Goal: Task Accomplishment & Management: Use online tool/utility

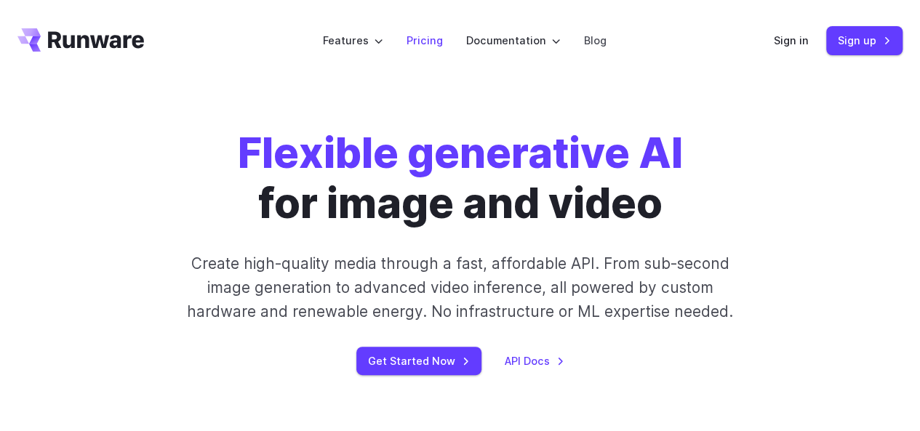
click at [434, 36] on link "Pricing" at bounding box center [424, 40] width 36 height 17
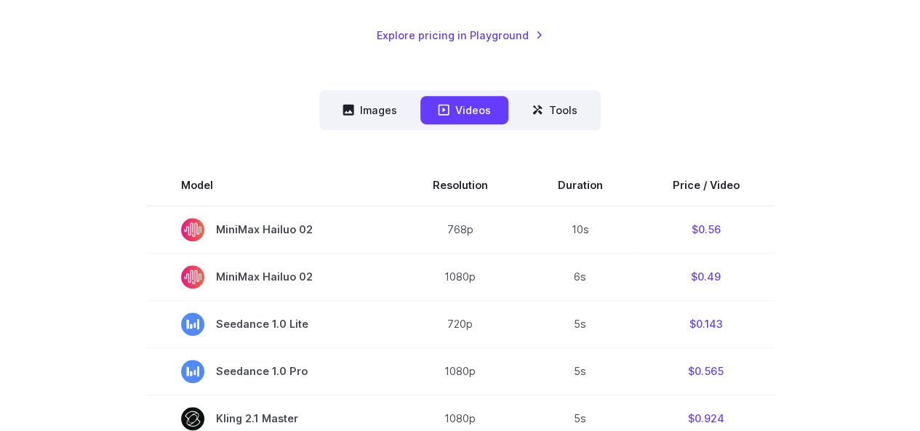
scroll to position [363, 0]
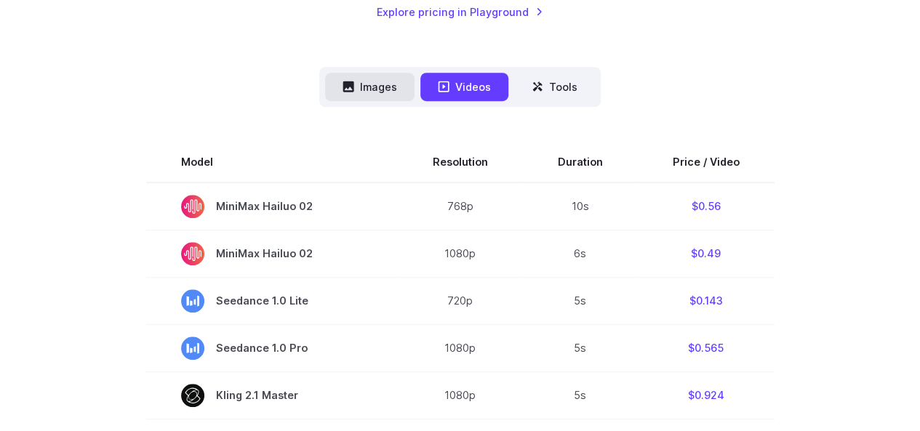
click at [390, 93] on button "Images" at bounding box center [369, 87] width 89 height 28
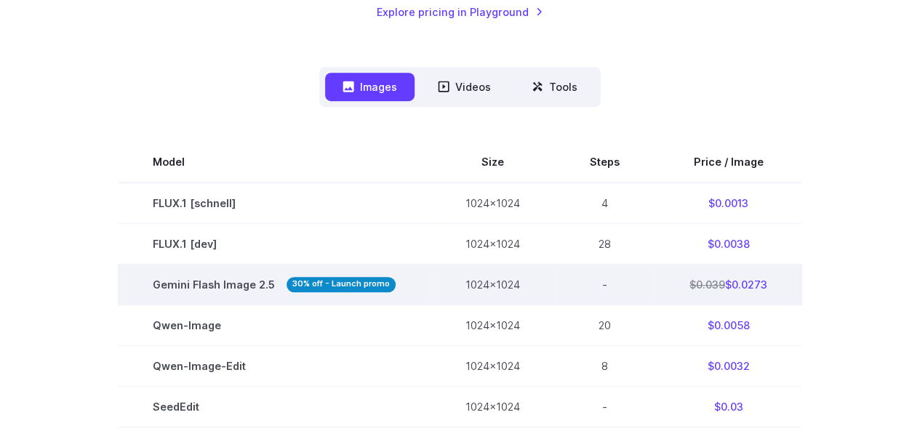
scroll to position [436, 0]
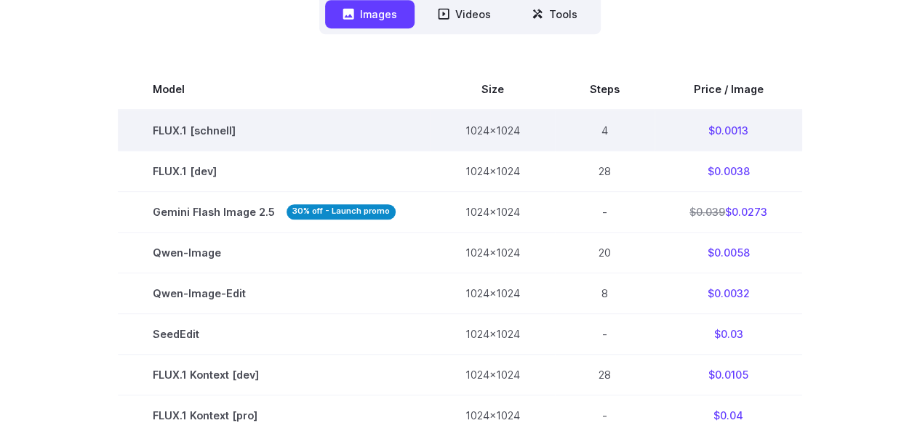
click at [739, 130] on td "$0.0013" at bounding box center [728, 130] width 148 height 41
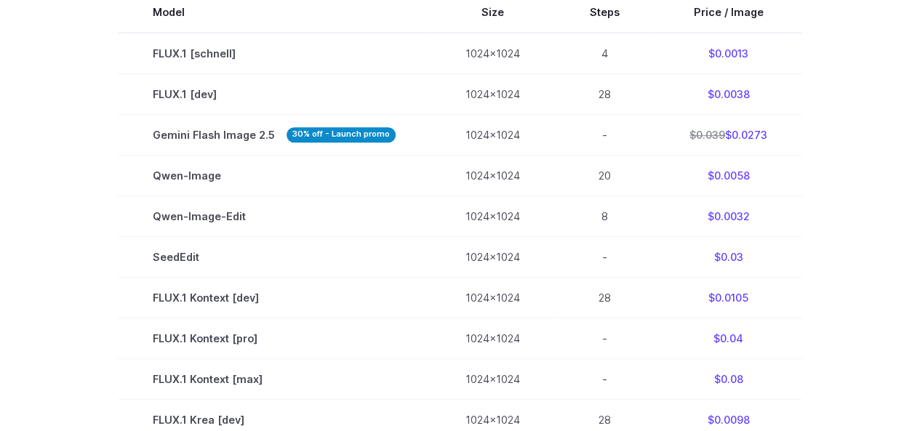
scroll to position [0, 0]
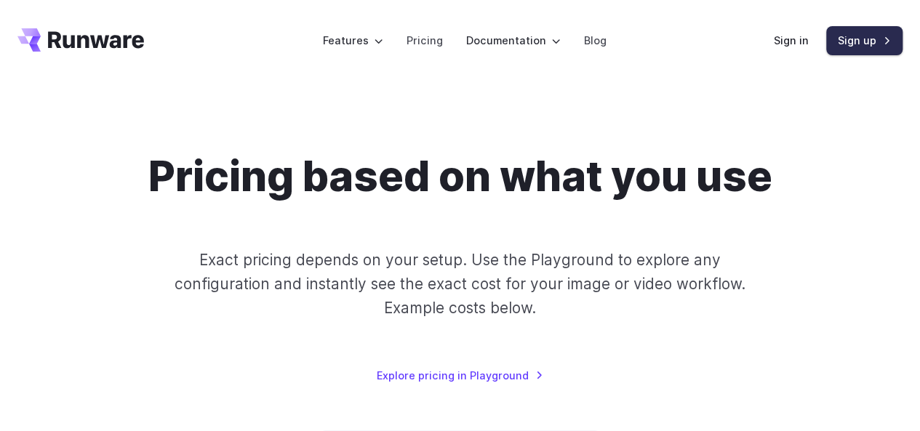
click at [847, 39] on link "Sign up" at bounding box center [864, 40] width 76 height 28
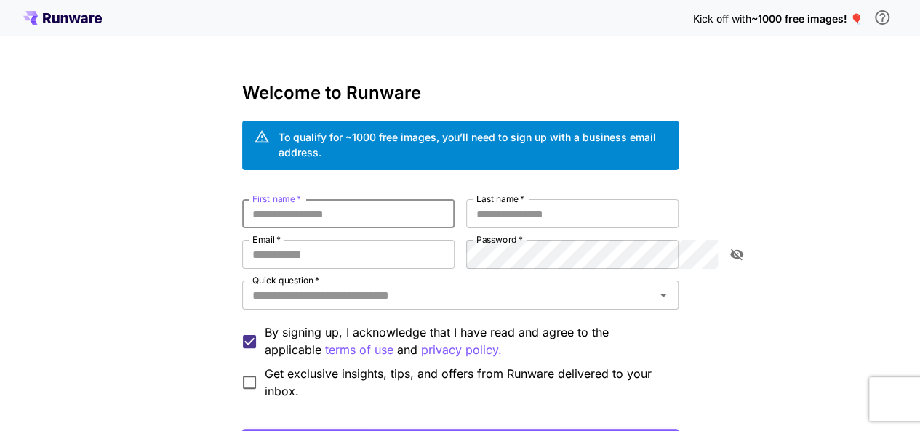
click at [273, 209] on input "First name   *" at bounding box center [348, 213] width 212 height 29
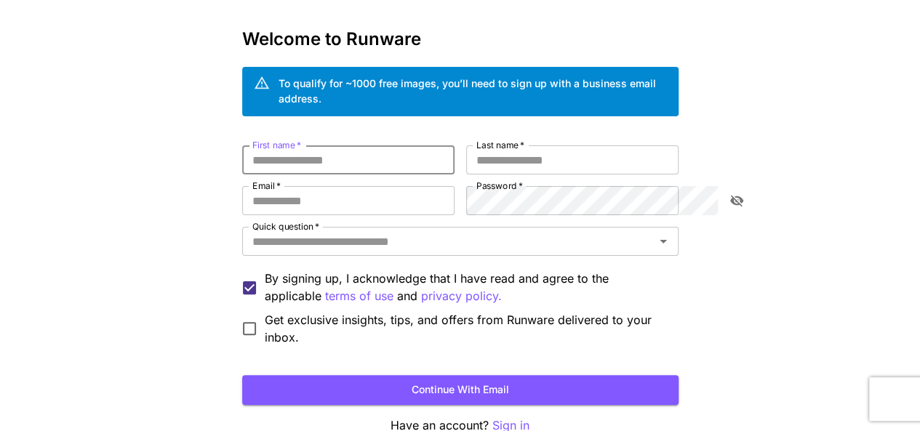
scroll to position [115, 0]
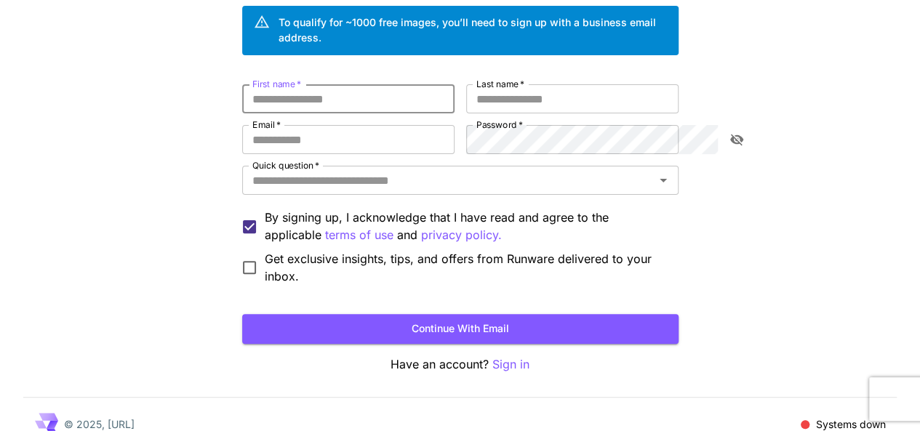
click at [286, 98] on div "First name   * First name   * Last name   * Last name   * Email   * Email   * P…" at bounding box center [460, 184] width 436 height 201
click at [292, 88] on input "First name   *" at bounding box center [348, 98] width 212 height 29
type input "******"
click at [513, 92] on input "Last name   *" at bounding box center [572, 98] width 212 height 29
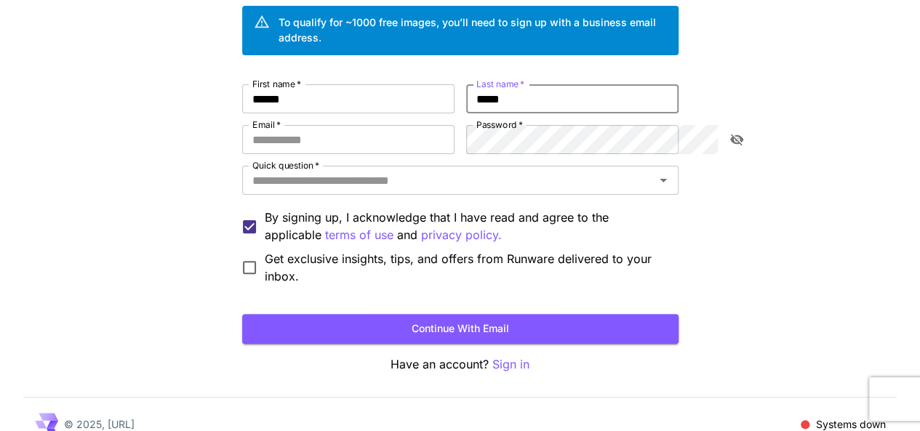
type input "*****"
click at [330, 127] on input "Email   *" at bounding box center [348, 139] width 212 height 29
type input "**********"
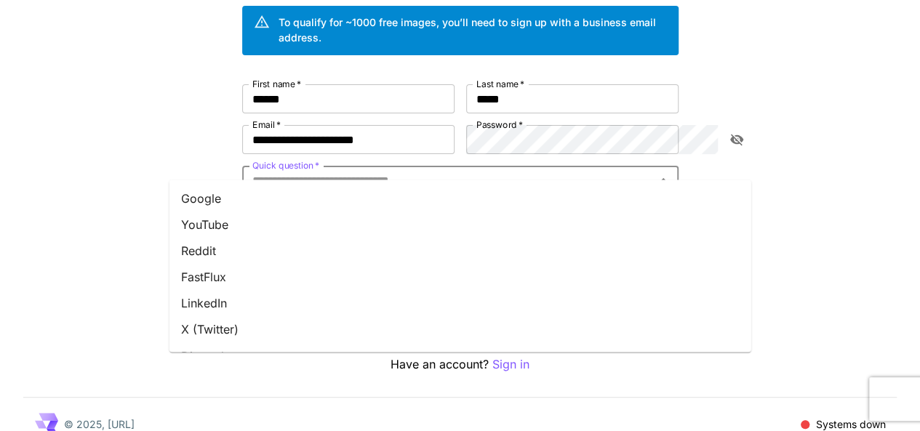
click at [302, 170] on input "Quick question   *" at bounding box center [447, 180] width 403 height 20
click at [206, 220] on li "YouTube" at bounding box center [460, 225] width 582 height 26
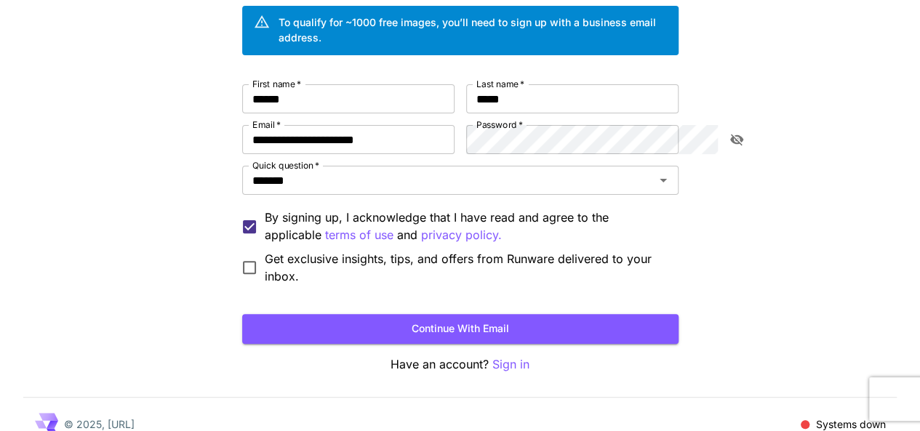
click at [265, 250] on span "Get exclusive insights, tips, and offers from Runware delivered to your inbox." at bounding box center [466, 267] width 402 height 35
click at [331, 315] on button "Continue with email" at bounding box center [460, 329] width 436 height 30
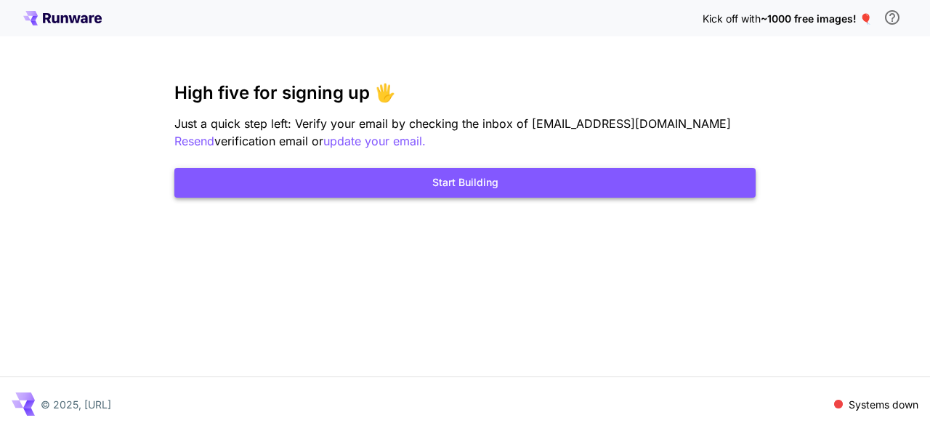
click at [422, 178] on button "Start Building" at bounding box center [465, 183] width 582 height 30
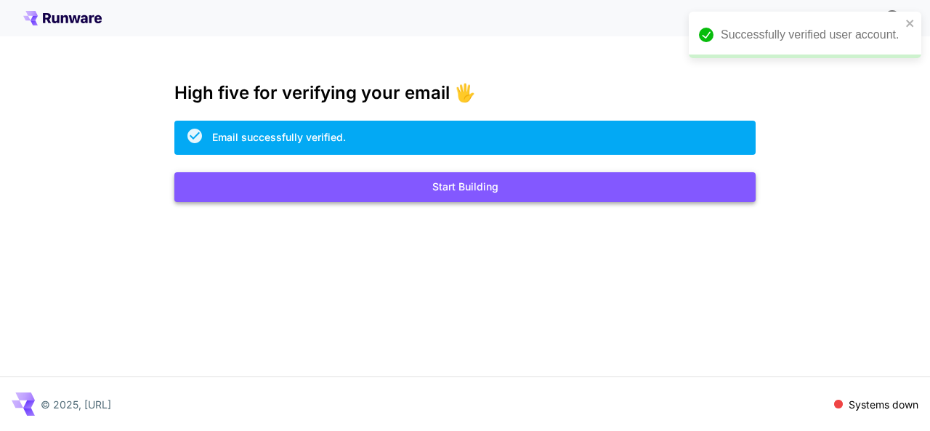
click at [446, 193] on button "Start Building" at bounding box center [465, 187] width 582 height 30
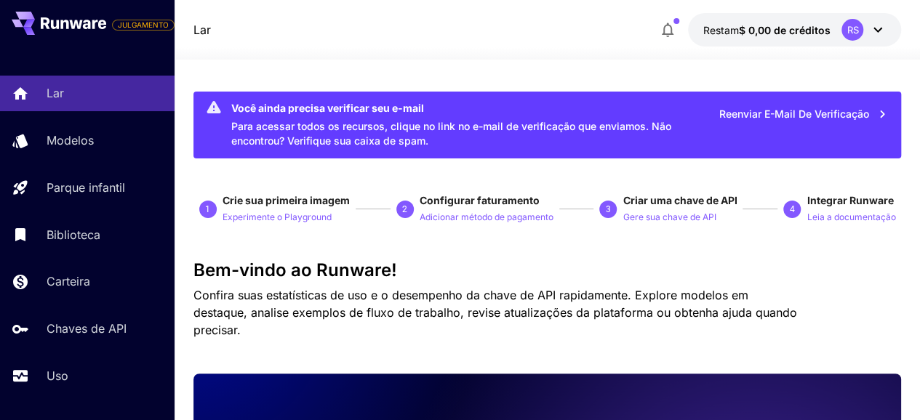
click at [448, 59] on div at bounding box center [546, 50] width 745 height 17
click at [302, 220] on font "Experimente o Playground" at bounding box center [276, 217] width 109 height 11
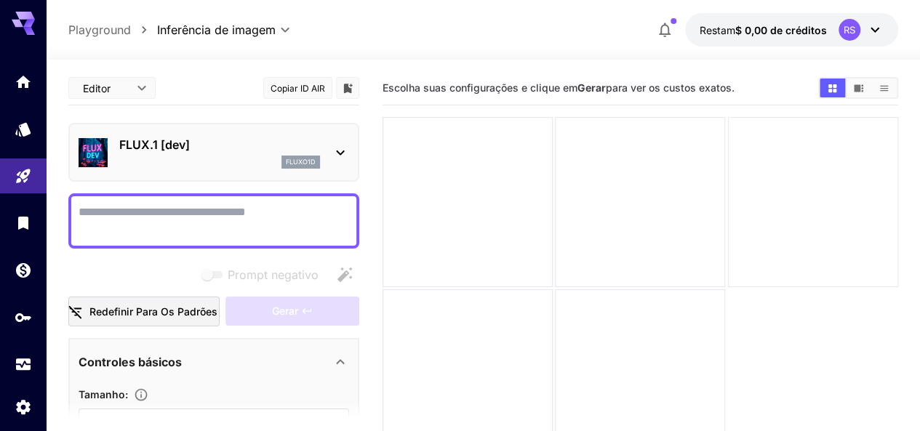
click at [336, 155] on icon at bounding box center [339, 152] width 17 height 17
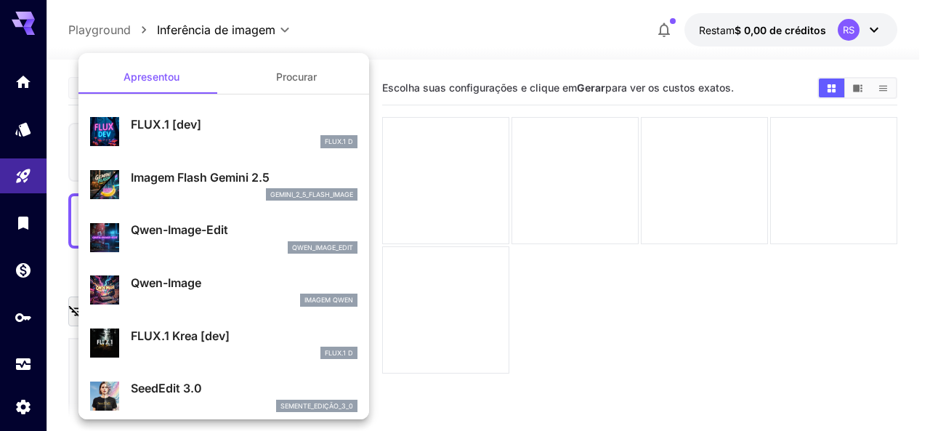
click at [461, 39] on div at bounding box center [465, 215] width 930 height 431
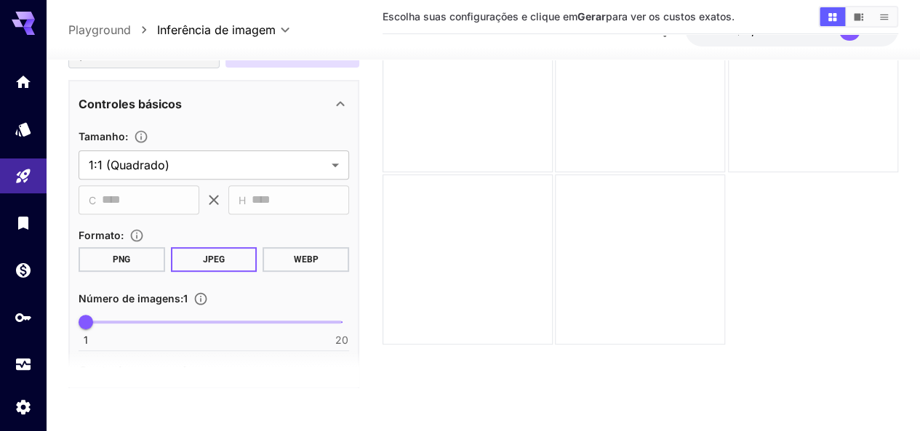
scroll to position [218, 0]
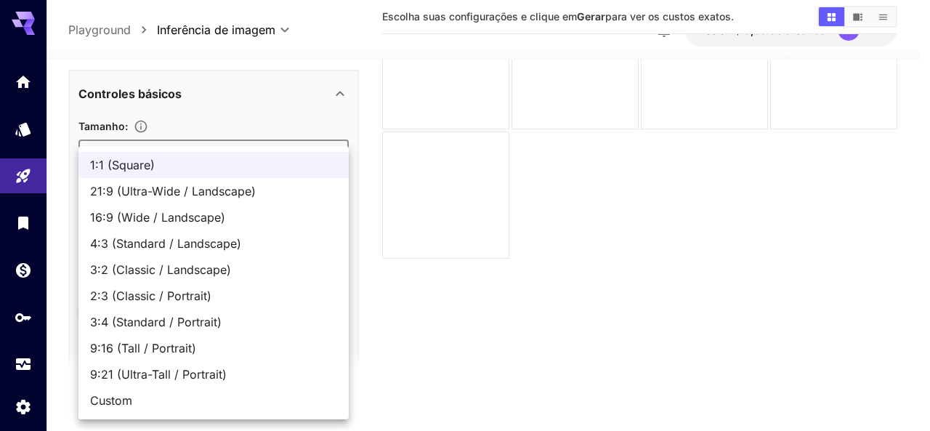
click at [165, 143] on body "**********" at bounding box center [465, 158] width 930 height 546
click at [165, 143] on div at bounding box center [465, 215] width 930 height 431
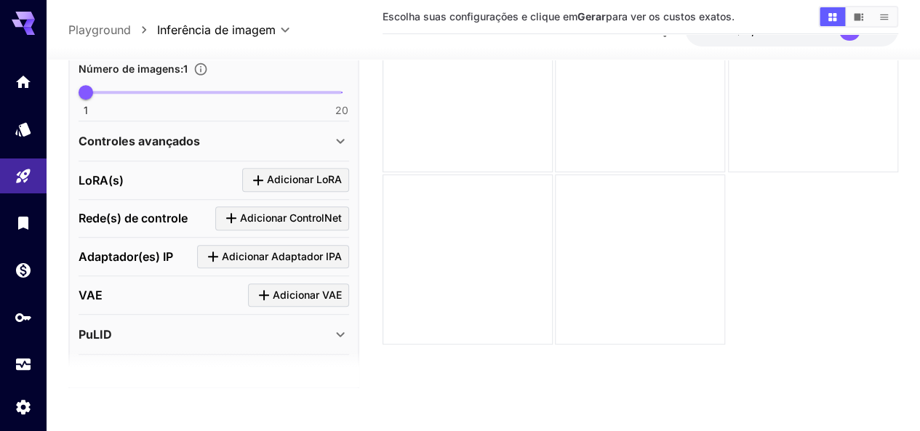
scroll to position [509, 0]
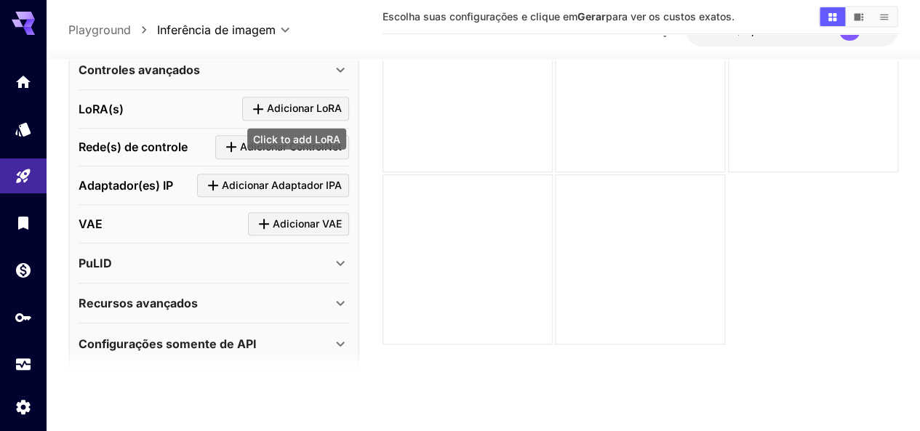
click at [289, 105] on font "Adicionar LoRA" at bounding box center [304, 108] width 75 height 12
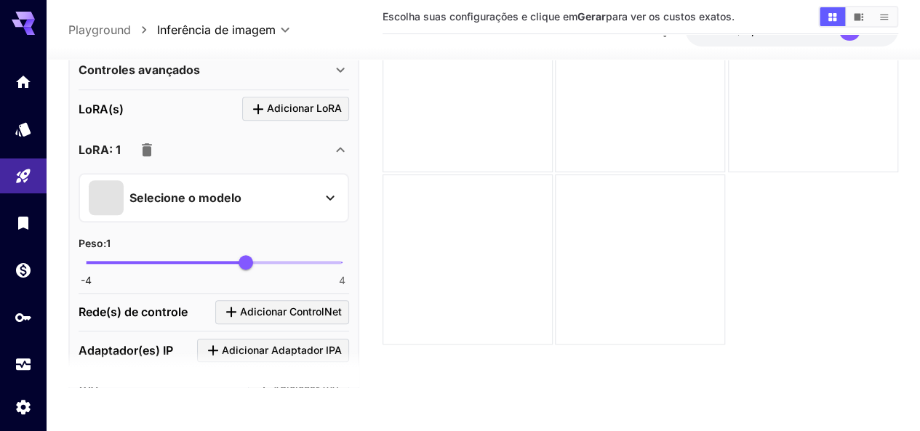
click at [172, 201] on font "Selecione o modelo" at bounding box center [185, 197] width 112 height 15
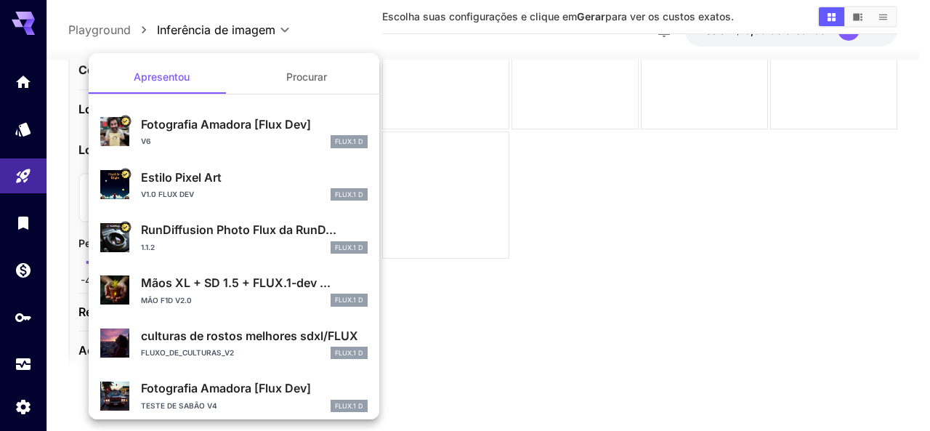
click at [409, 168] on div at bounding box center [465, 215] width 930 height 431
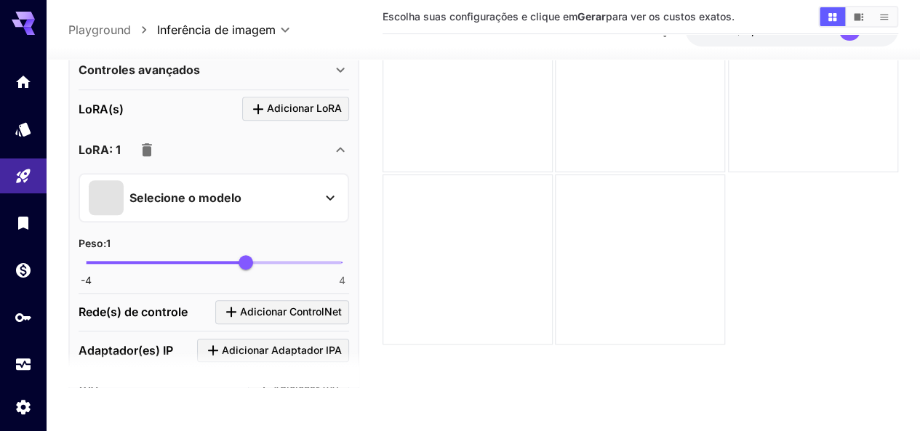
click at [144, 143] on icon "button" at bounding box center [147, 149] width 10 height 13
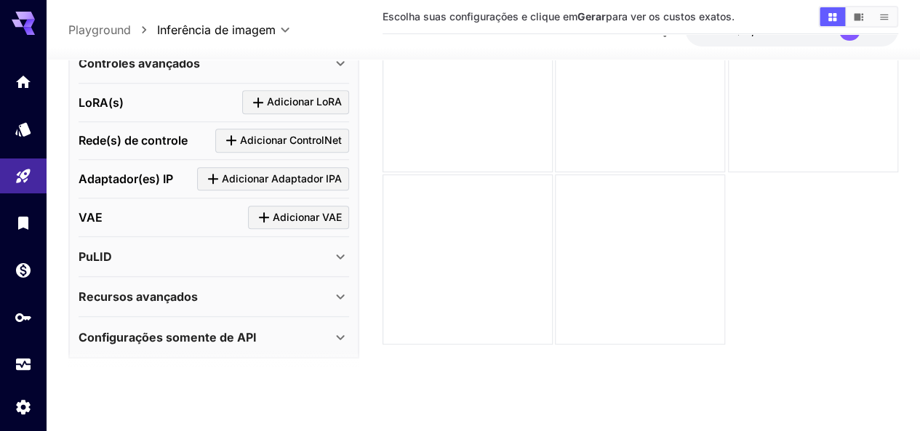
scroll to position [517, 0]
click at [190, 290] on font "Recursos avançados" at bounding box center [138, 295] width 119 height 15
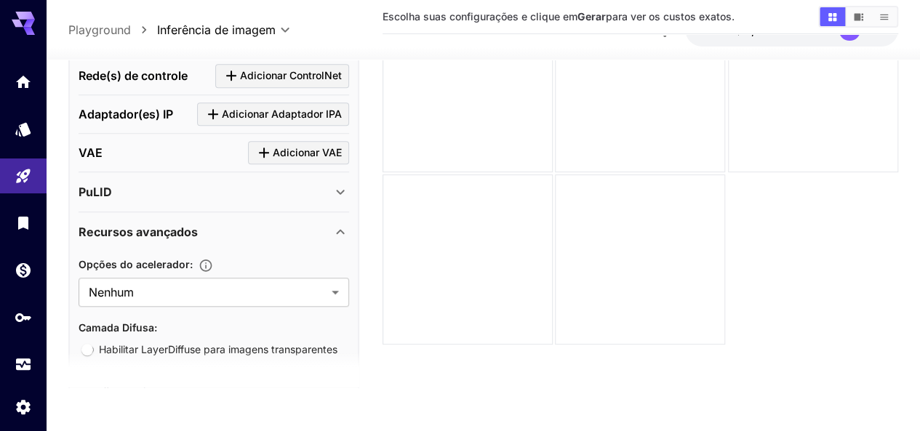
scroll to position [637, 0]
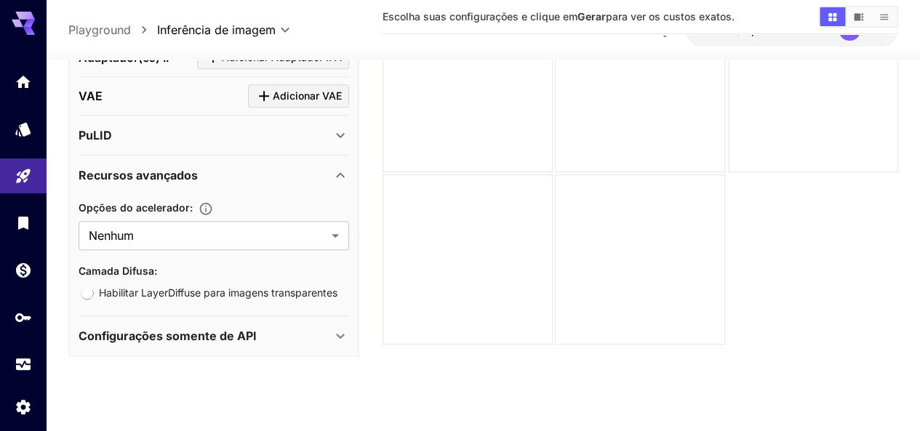
click at [173, 172] on font "Recursos avançados" at bounding box center [138, 175] width 119 height 15
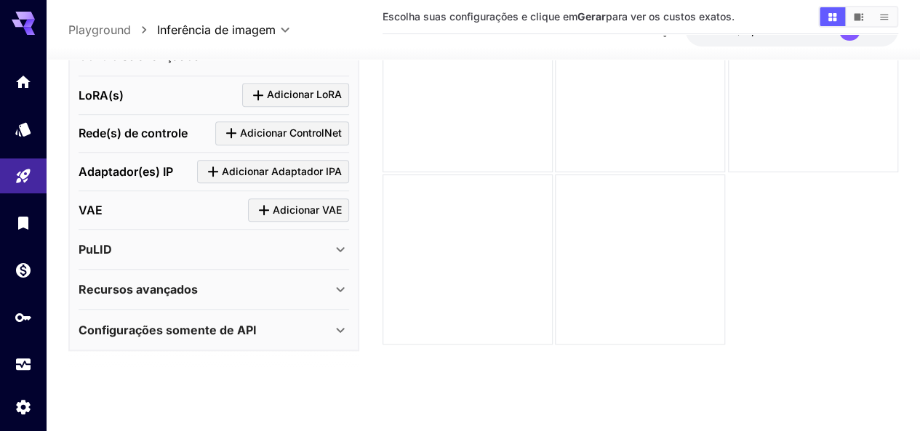
scroll to position [517, 0]
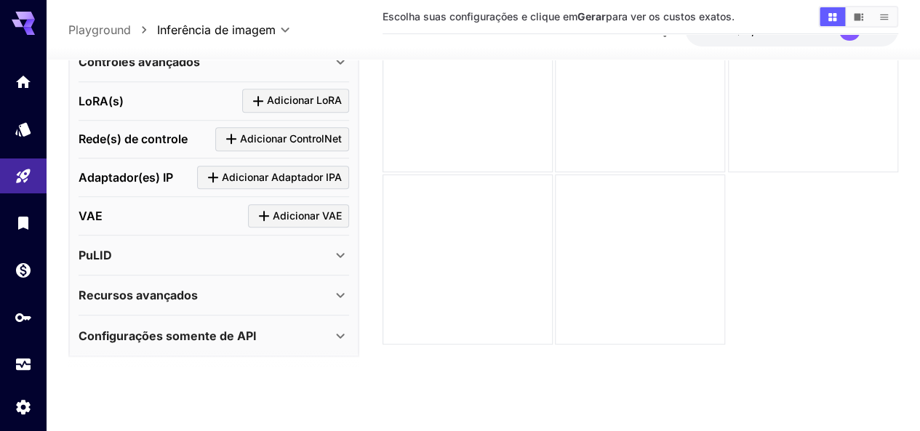
click at [177, 334] on font "Configurações somente de API" at bounding box center [168, 336] width 178 height 15
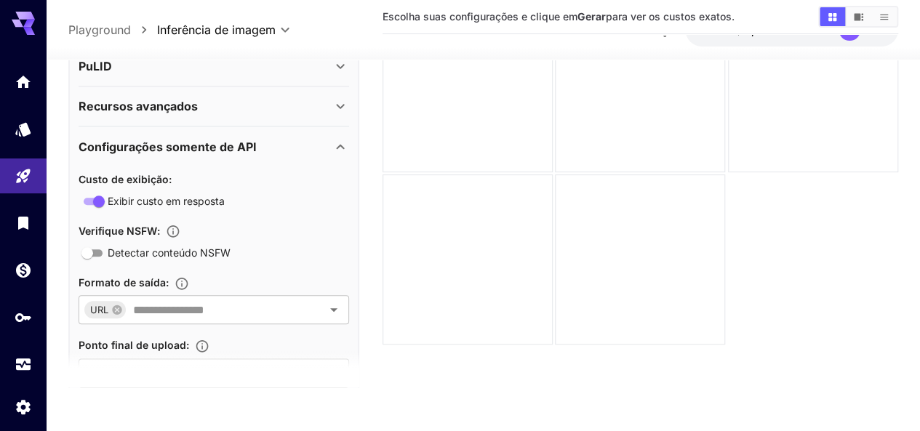
scroll to position [735, 0]
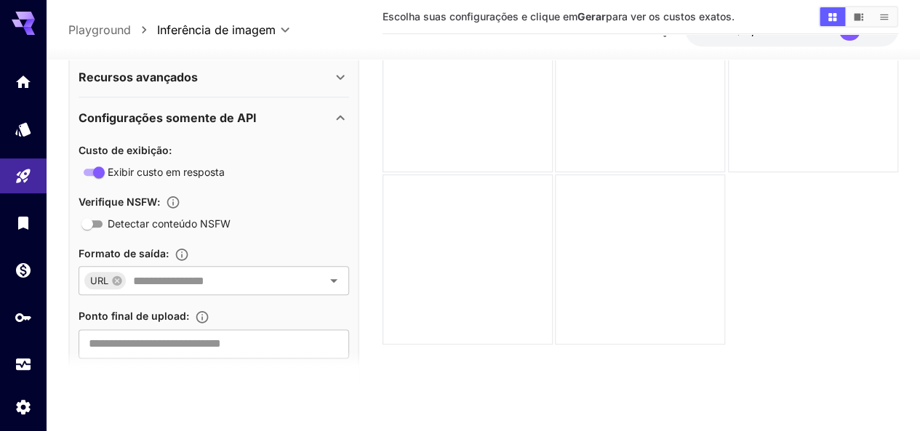
click at [188, 118] on font "Configurações somente de API" at bounding box center [168, 117] width 178 height 15
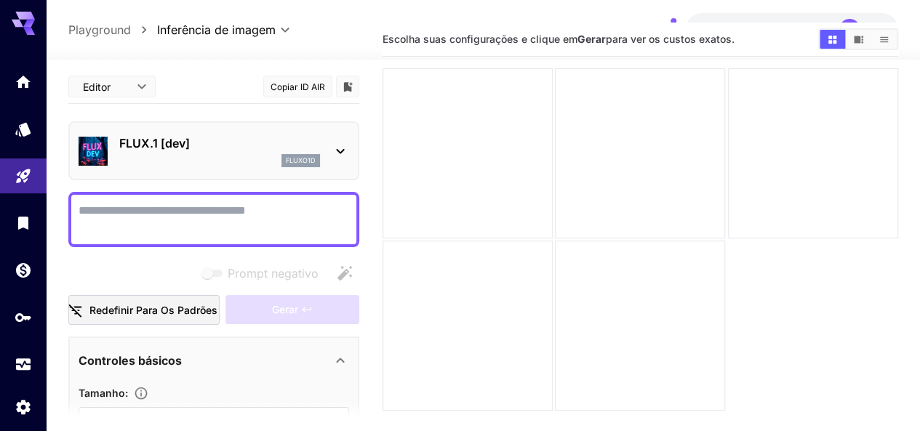
scroll to position [0, 0]
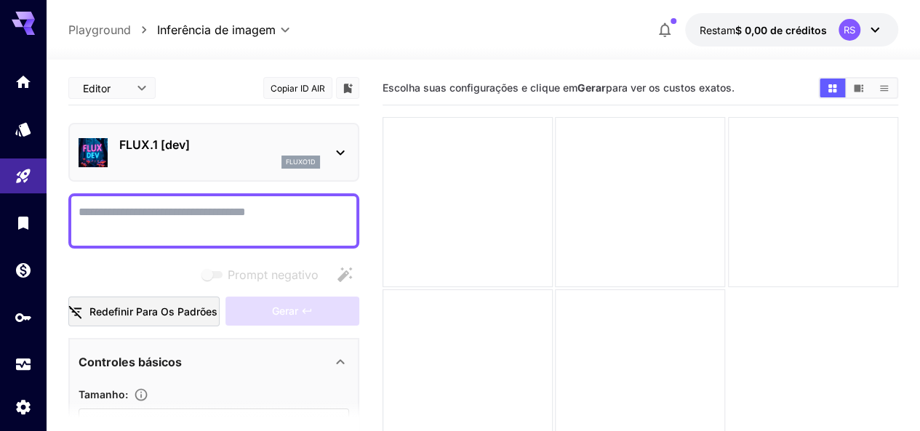
click at [209, 210] on textarea "Prompt negativo" at bounding box center [214, 221] width 270 height 35
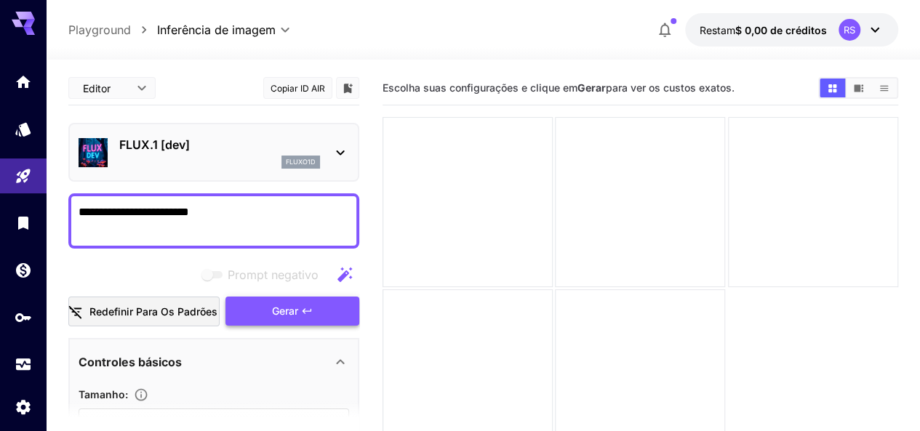
click at [272, 313] on font "Gerar" at bounding box center [285, 311] width 26 height 12
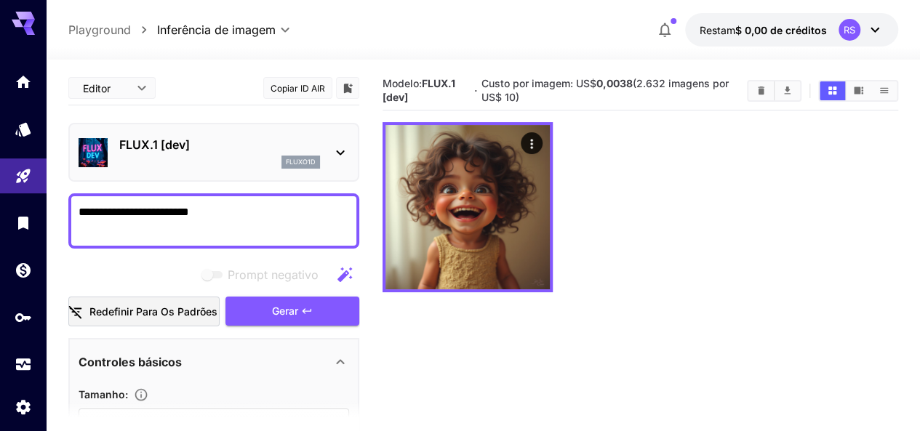
click at [234, 222] on textarea "**********" at bounding box center [214, 221] width 270 height 35
paste textarea
click at [306, 307] on icon "button" at bounding box center [307, 311] width 12 height 12
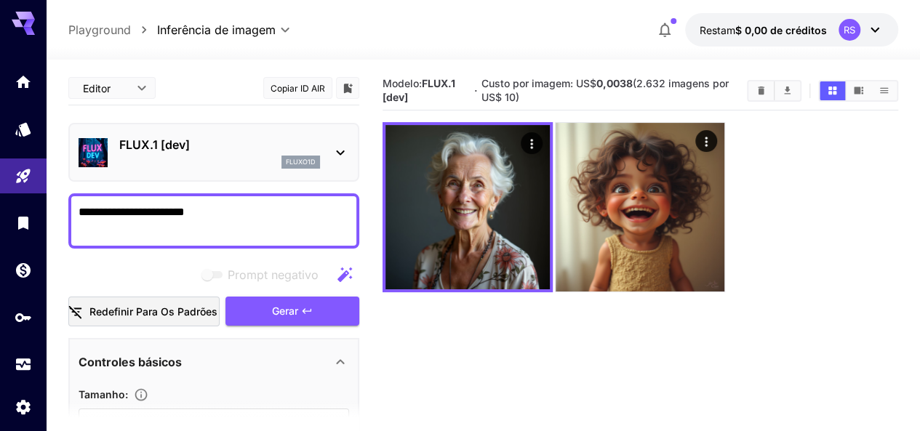
drag, startPoint x: 228, startPoint y: 214, endPoint x: 0, endPoint y: 198, distance: 228.0
click at [0, 198] on div "**********" at bounding box center [460, 273] width 920 height 546
paste textarea
type textarea "**********"
click at [274, 311] on font "Gerar" at bounding box center [285, 311] width 26 height 12
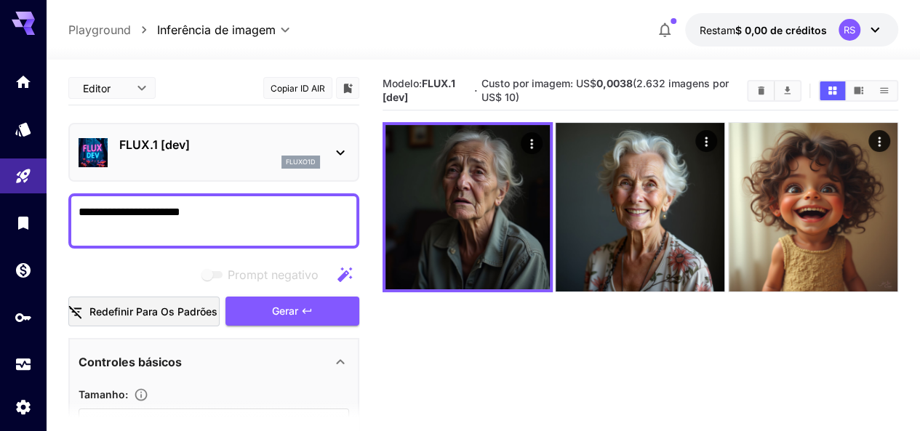
click at [238, 224] on textarea "**********" at bounding box center [214, 221] width 270 height 35
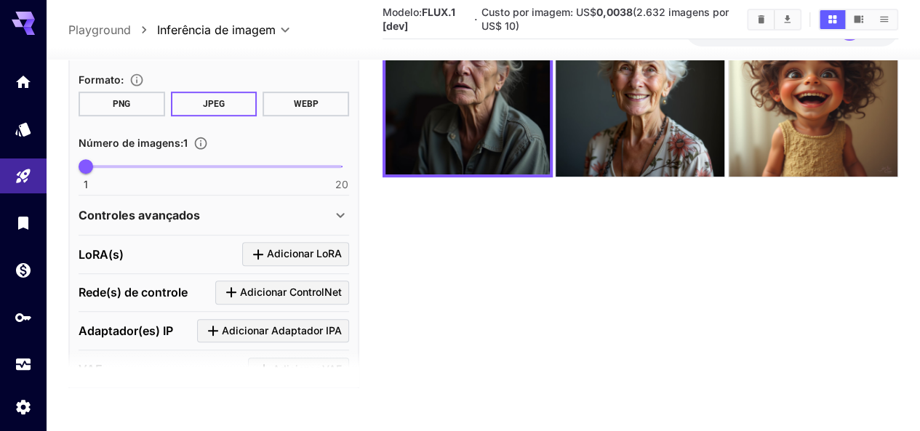
scroll to position [436, 0]
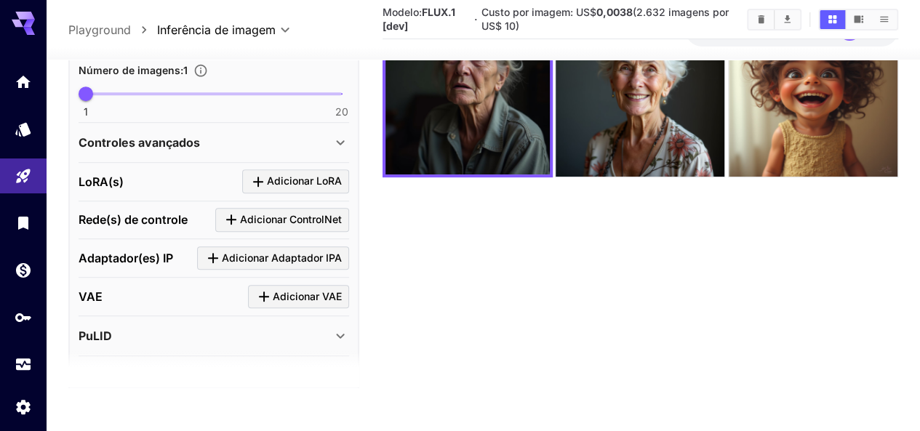
click at [174, 141] on font "Controles avançados" at bounding box center [139, 142] width 121 height 15
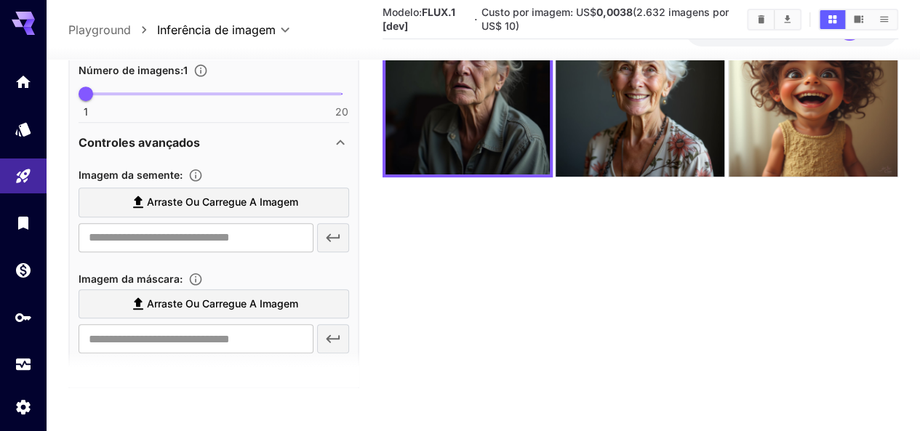
click at [172, 139] on font "Controles avançados" at bounding box center [139, 142] width 121 height 15
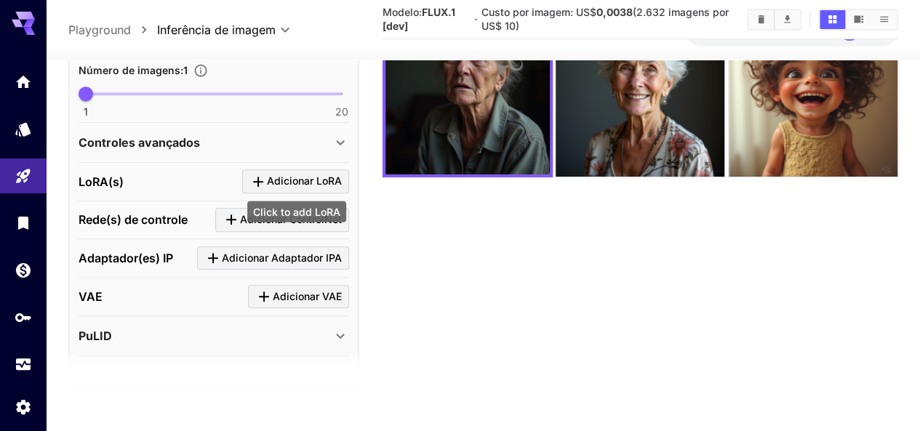
click at [300, 185] on font "Adicionar LoRA" at bounding box center [304, 180] width 75 height 12
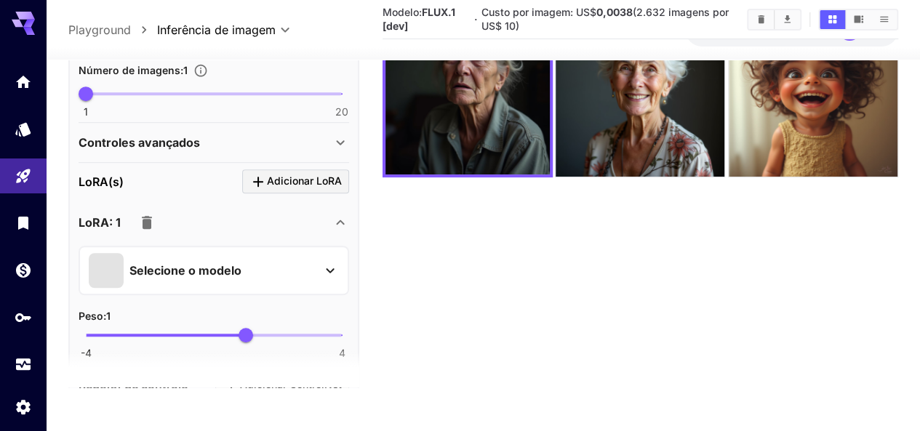
click at [193, 263] on font "Selecione o modelo" at bounding box center [185, 270] width 112 height 15
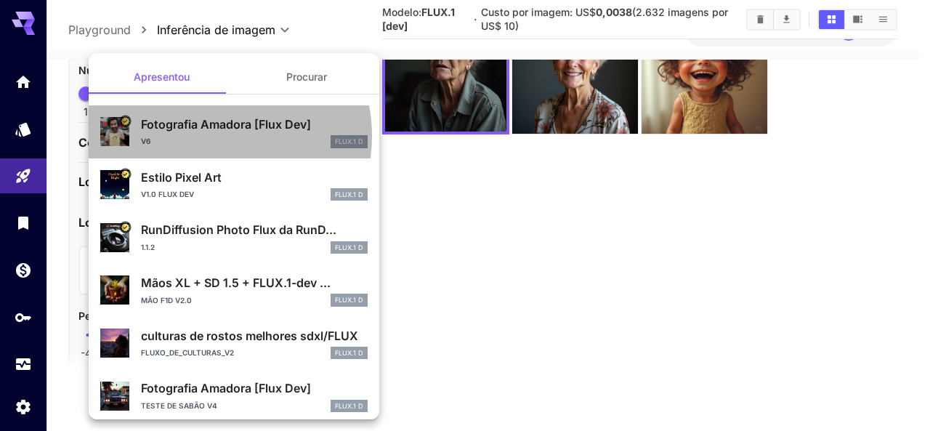
click at [209, 136] on div "v6 FLUX.1 D" at bounding box center [254, 141] width 227 height 13
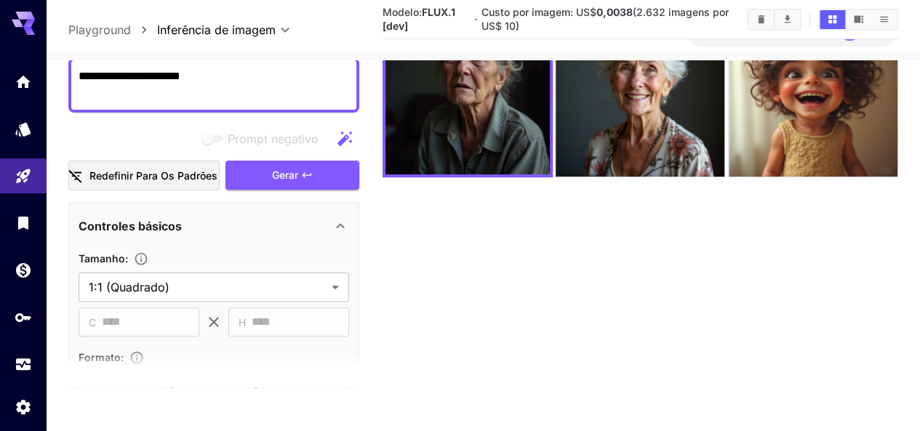
scroll to position [0, 0]
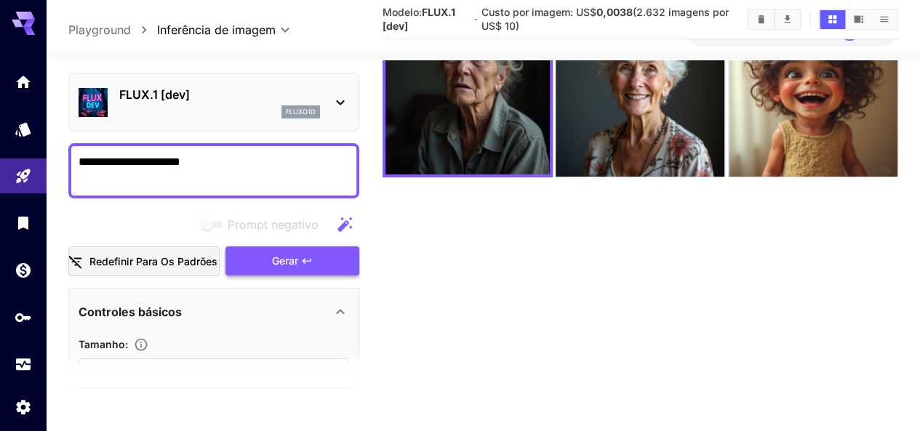
click at [314, 269] on button "Gerar" at bounding box center [292, 261] width 134 height 30
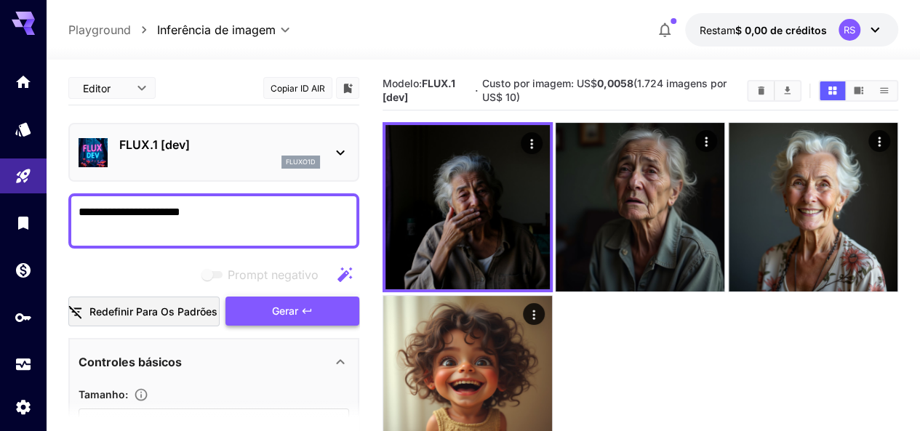
click at [294, 318] on span "Gerar" at bounding box center [285, 311] width 26 height 18
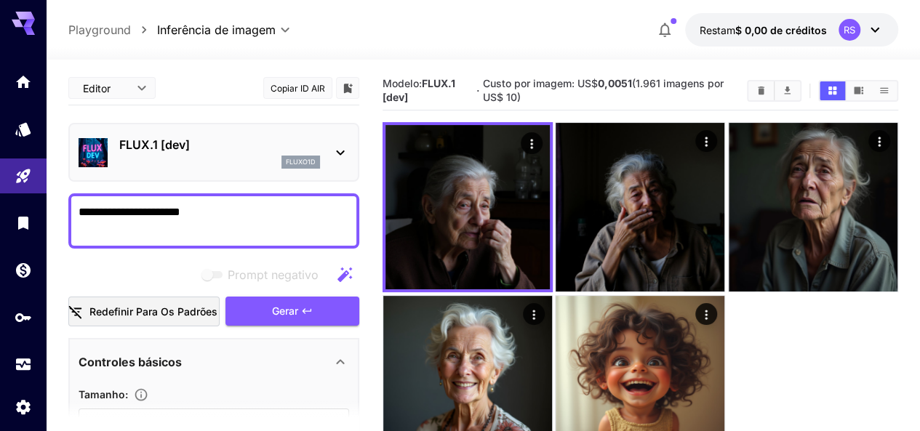
click at [185, 151] on p "FLUX.1 [dev]" at bounding box center [219, 144] width 201 height 17
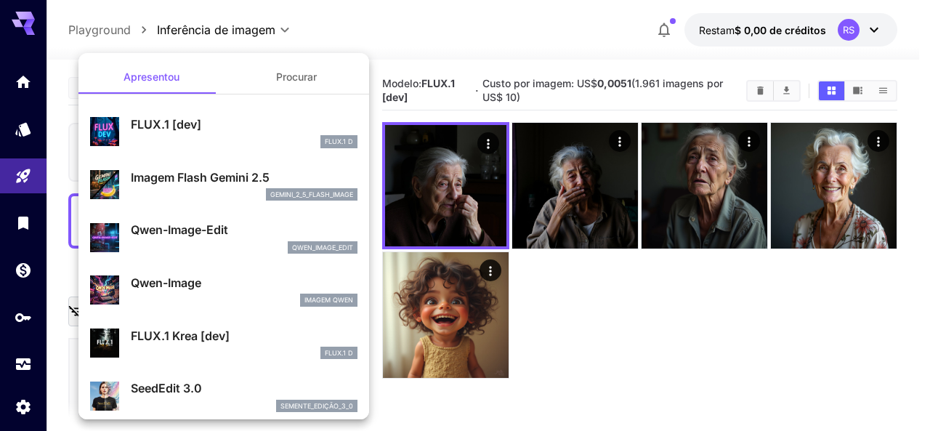
click at [511, 34] on div at bounding box center [465, 215] width 930 height 431
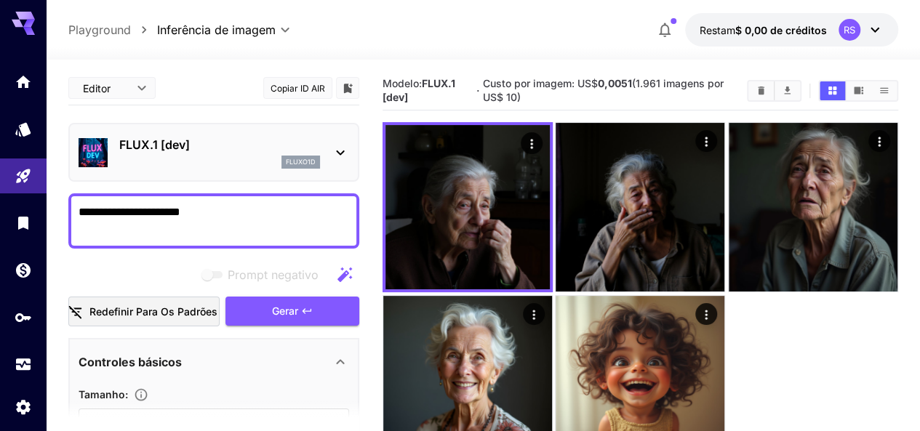
click at [190, 158] on div "fluxo1d" at bounding box center [219, 162] width 201 height 13
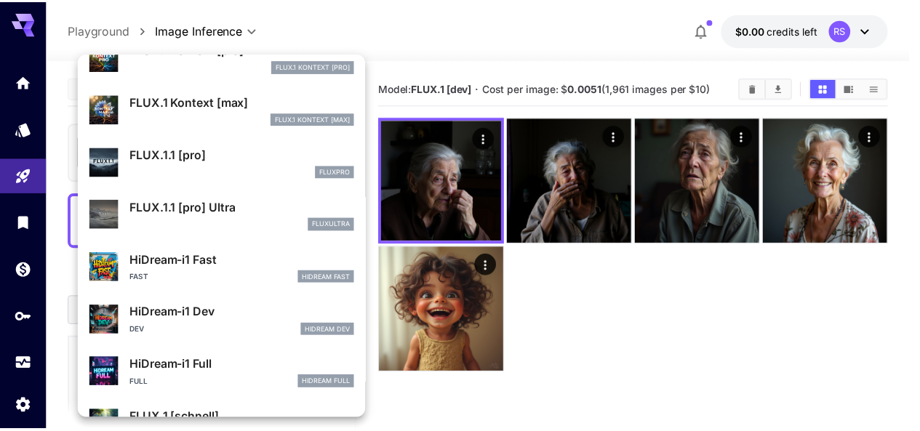
scroll to position [1122, 0]
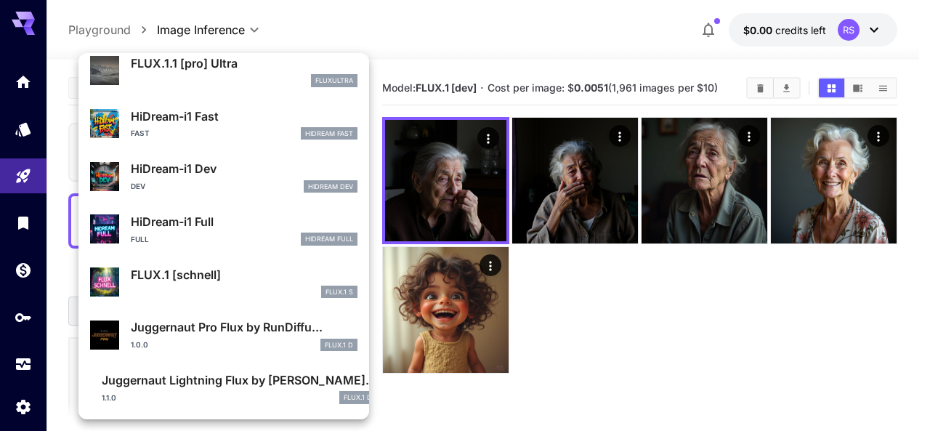
drag, startPoint x: 204, startPoint y: 278, endPoint x: 300, endPoint y: 271, distance: 95.5
click at [204, 278] on p "FLUX.1 [schnell]" at bounding box center [244, 274] width 227 height 17
type input "*"
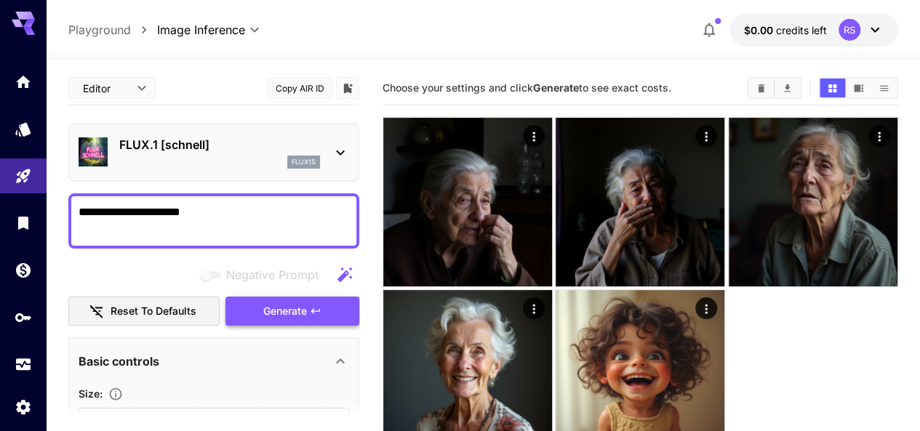
click at [297, 315] on span "Generate" at bounding box center [285, 311] width 44 height 18
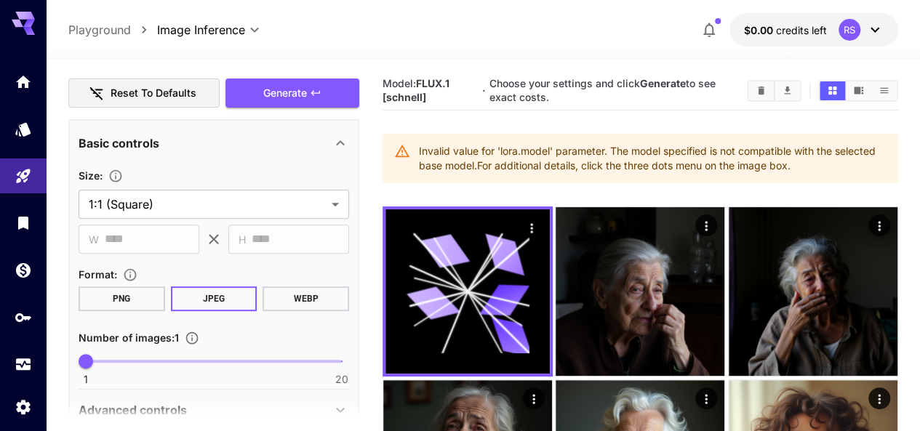
scroll to position [509, 0]
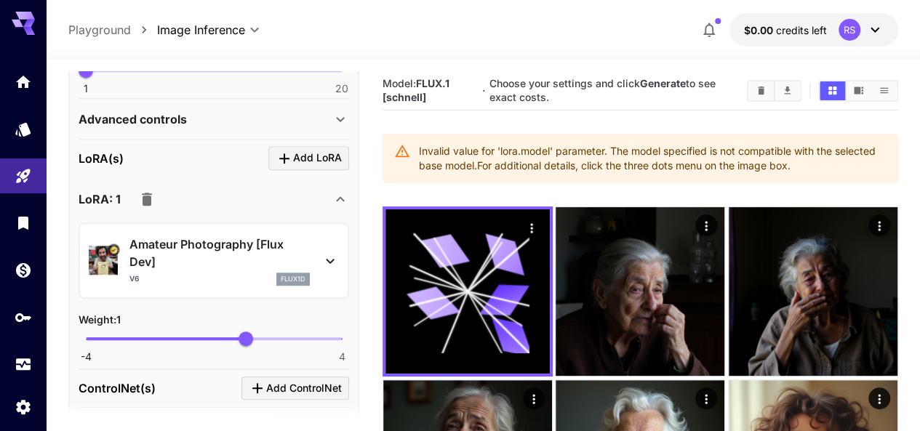
click at [153, 194] on icon "button" at bounding box center [146, 198] width 17 height 17
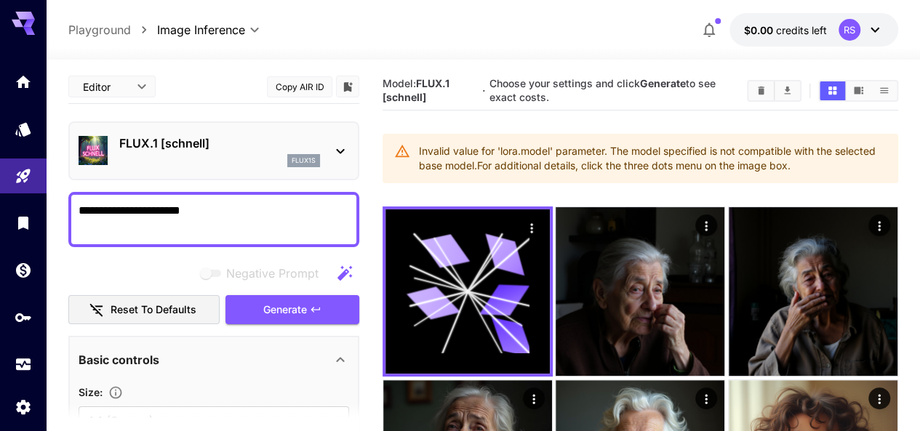
scroll to position [0, 0]
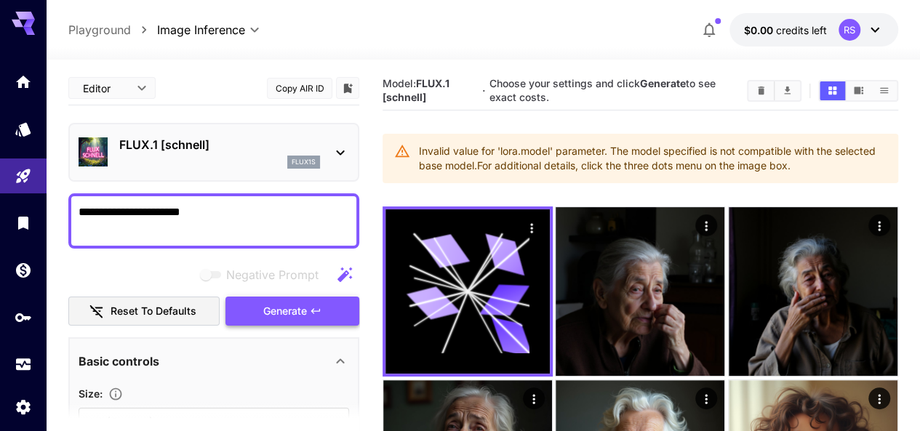
click at [276, 314] on span "Generate" at bounding box center [285, 311] width 44 height 18
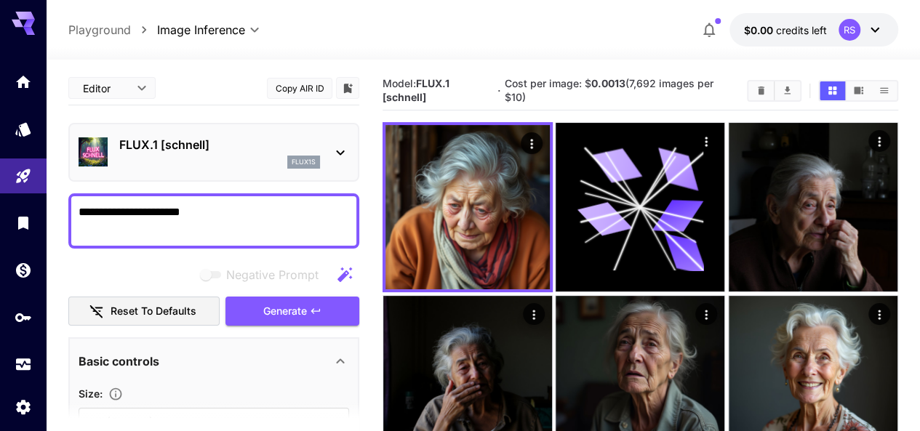
click at [244, 216] on textarea "**********" at bounding box center [214, 221] width 270 height 35
click at [281, 314] on span "Generate" at bounding box center [285, 311] width 44 height 18
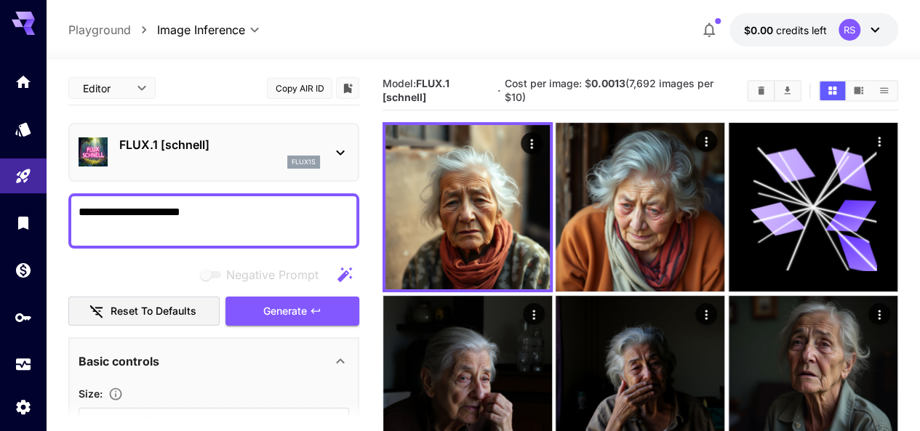
click at [196, 146] on p "FLUX.1 [schnell]" at bounding box center [219, 144] width 201 height 17
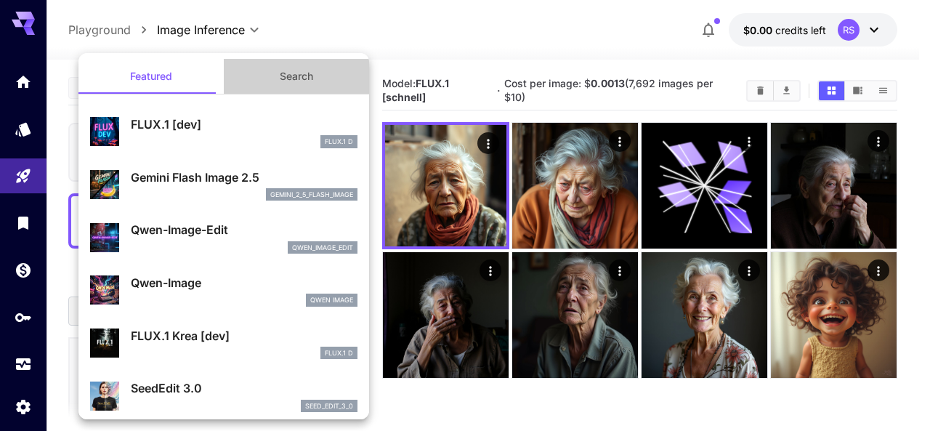
click at [294, 84] on button "Search" at bounding box center [296, 76] width 145 height 35
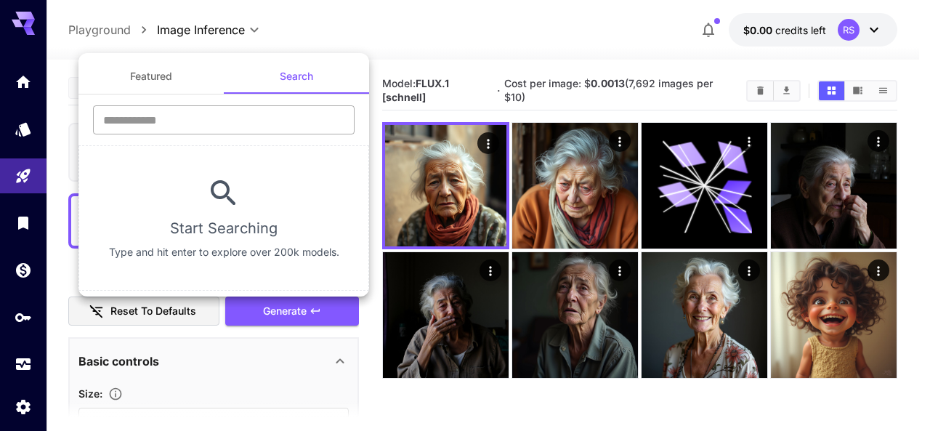
click at [209, 125] on input "text" at bounding box center [224, 119] width 262 height 29
paste input "**********"
type input "**********"
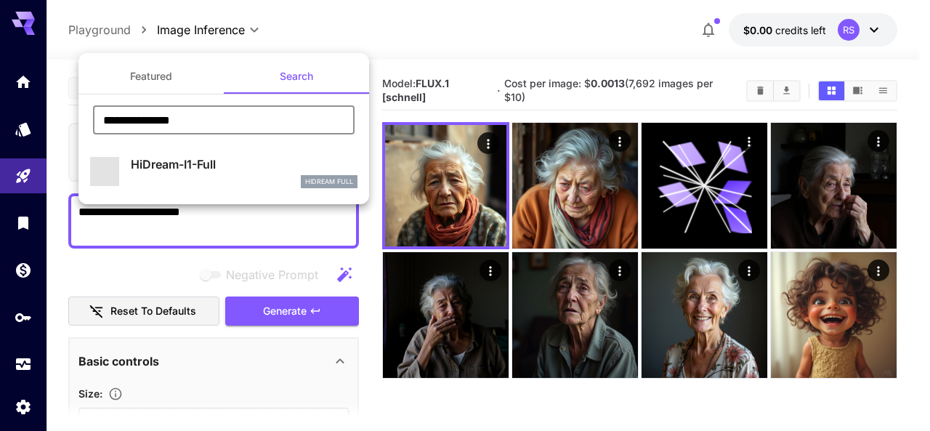
click at [214, 173] on div "HiDream-I1-Full HiDream Full" at bounding box center [244, 172] width 227 height 33
type input "**"
type input "***"
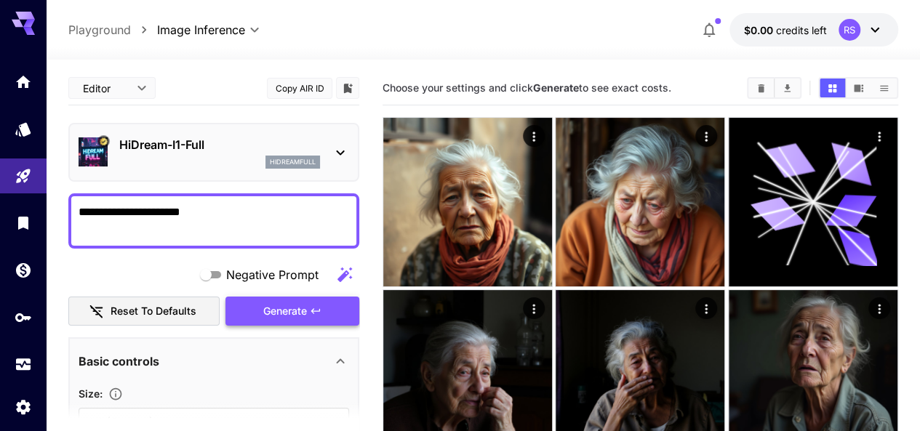
click at [279, 312] on span "Generate" at bounding box center [285, 311] width 44 height 18
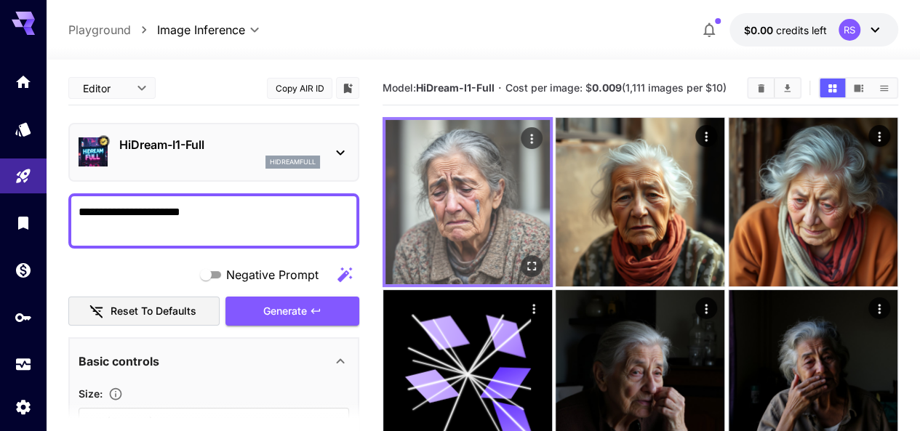
click at [430, 190] on img at bounding box center [467, 202] width 164 height 164
click at [524, 259] on icon "Open in fullscreen" at bounding box center [531, 266] width 15 height 15
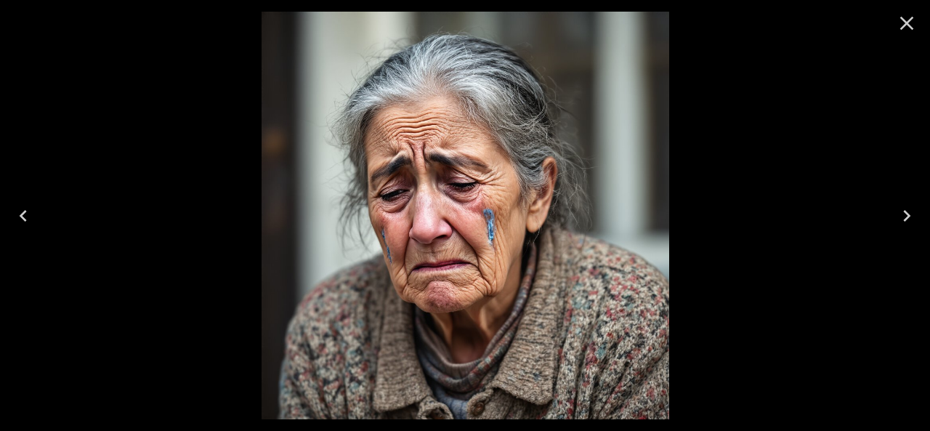
click at [909, 20] on icon "Close" at bounding box center [907, 23] width 23 height 23
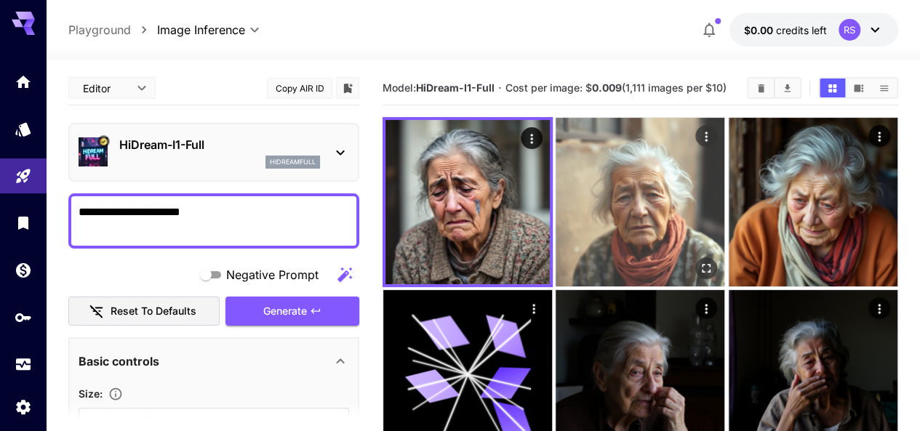
click at [605, 181] on img at bounding box center [639, 202] width 169 height 169
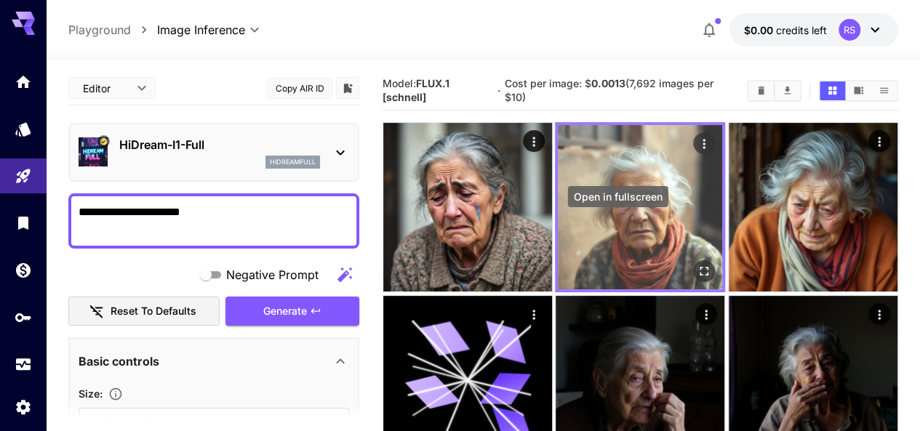
click at [700, 268] on icon "Open in fullscreen" at bounding box center [704, 272] width 9 height 9
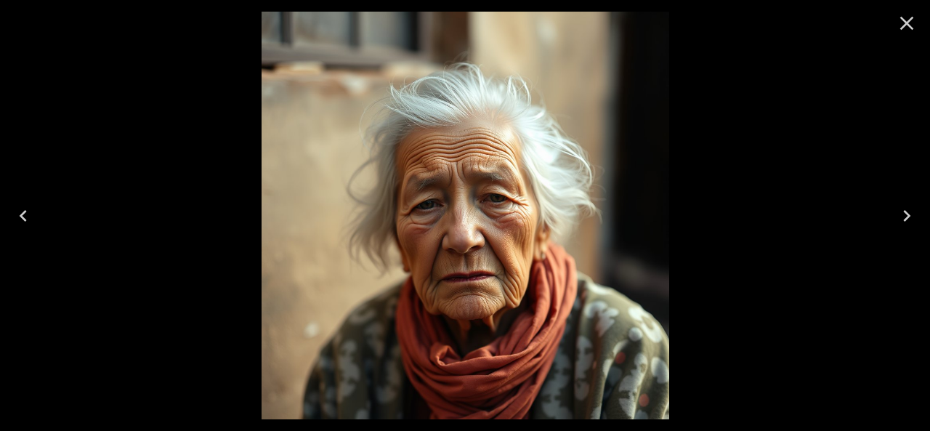
click at [903, 22] on icon "Close" at bounding box center [907, 23] width 23 height 23
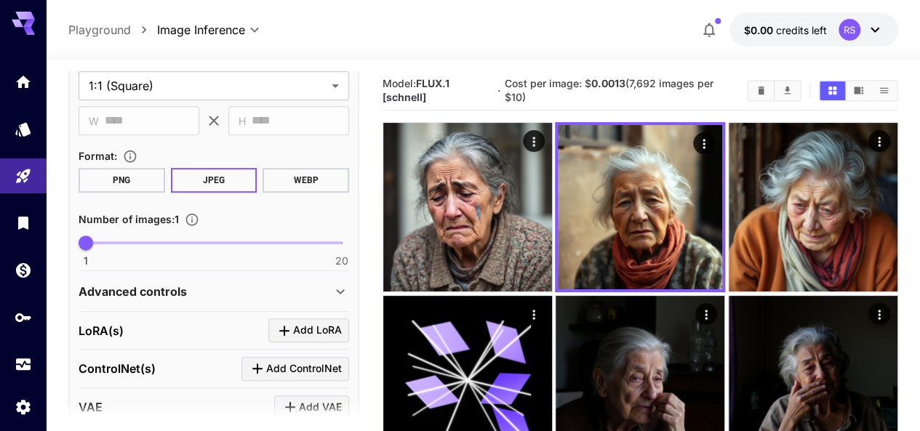
scroll to position [363, 0]
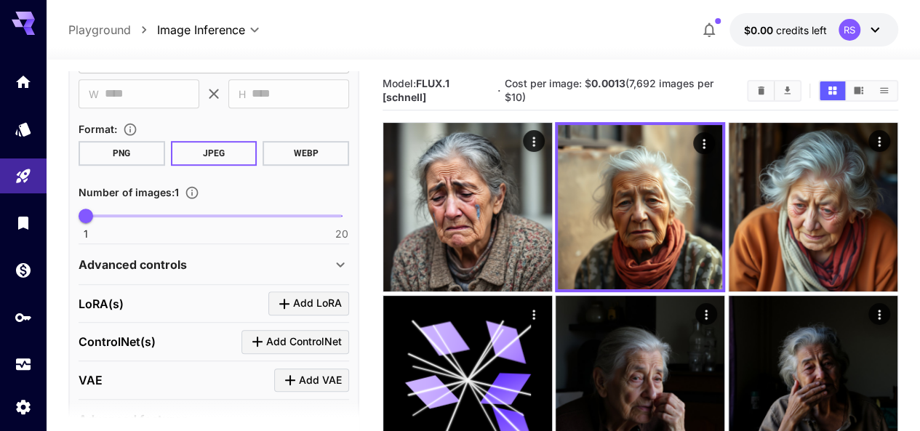
click at [161, 296] on div "LoRA(s) Add LoRA" at bounding box center [214, 304] width 270 height 24
click at [287, 300] on icon "Click to add LoRA" at bounding box center [284, 303] width 17 height 17
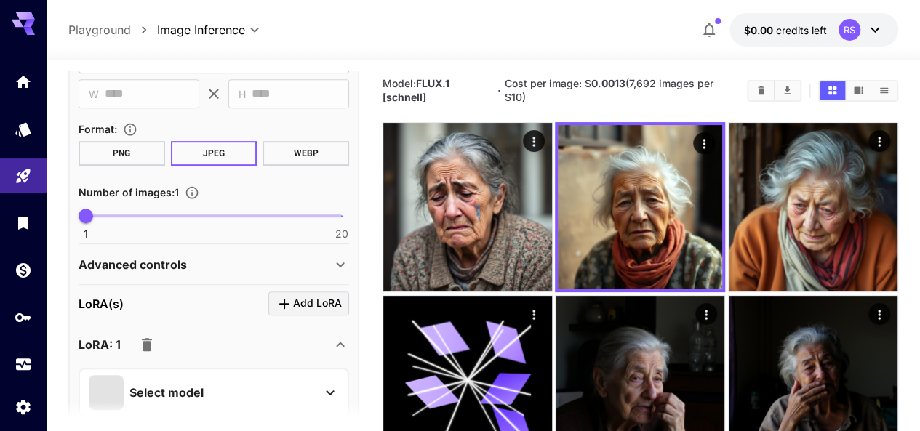
scroll to position [509, 0]
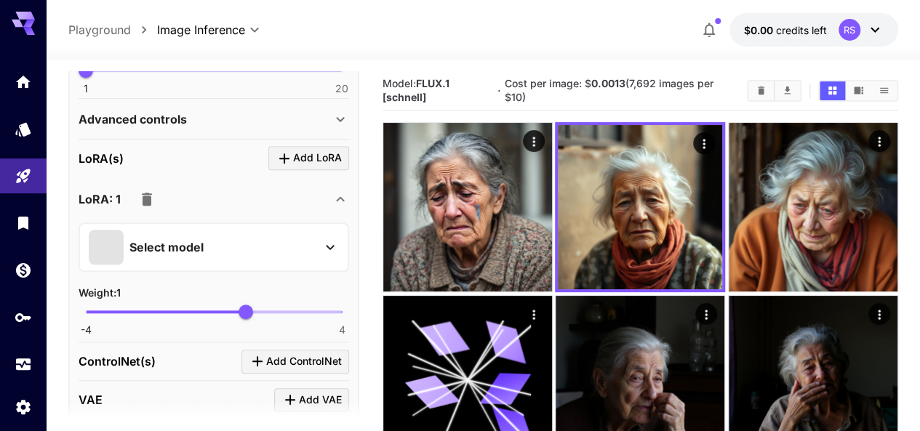
click at [163, 249] on p "Select model" at bounding box center [166, 246] width 74 height 17
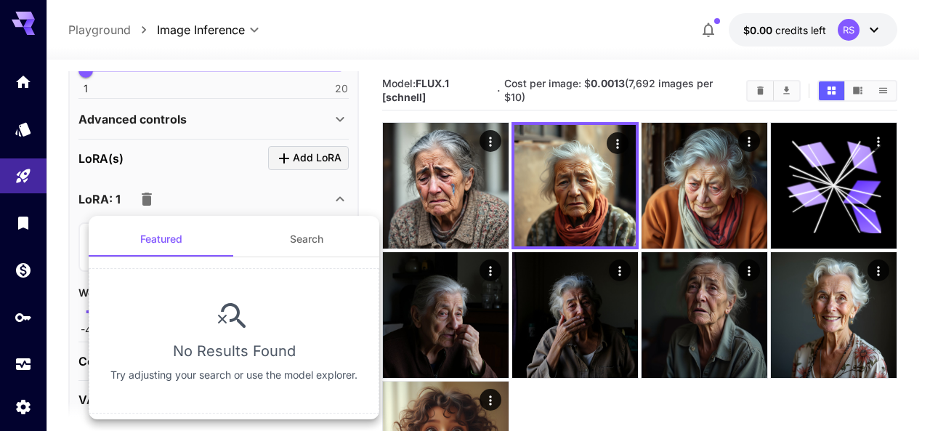
click at [195, 158] on div at bounding box center [465, 215] width 930 height 431
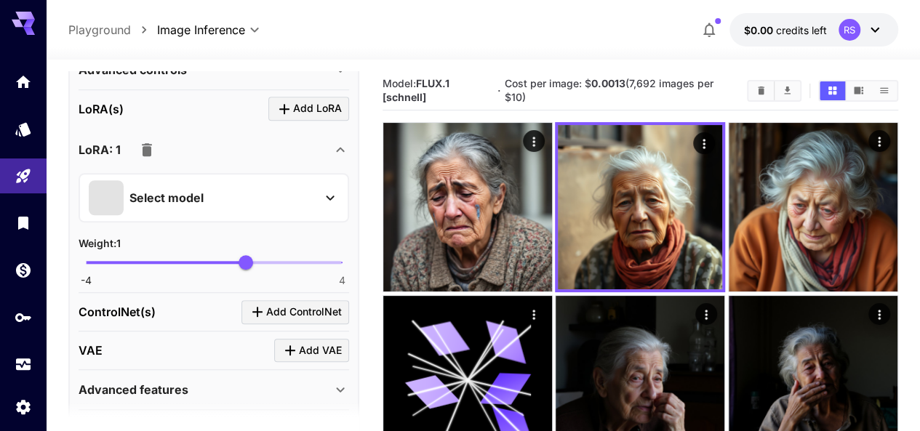
scroll to position [582, 0]
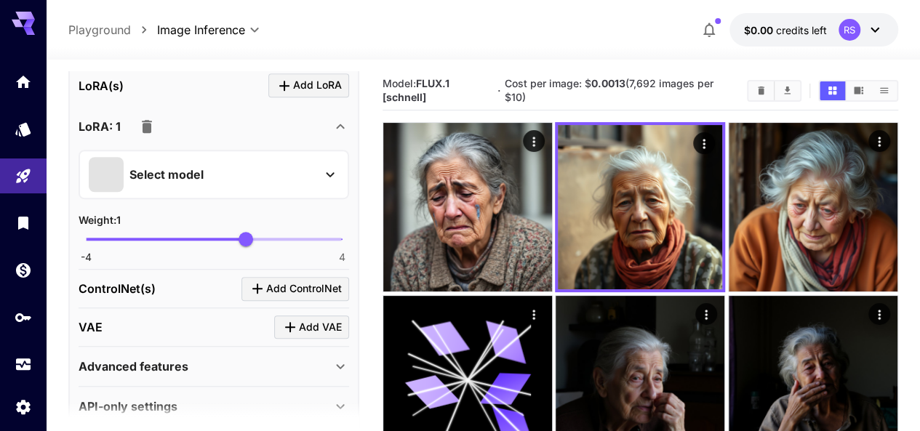
click at [185, 174] on p "Select model" at bounding box center [166, 174] width 74 height 17
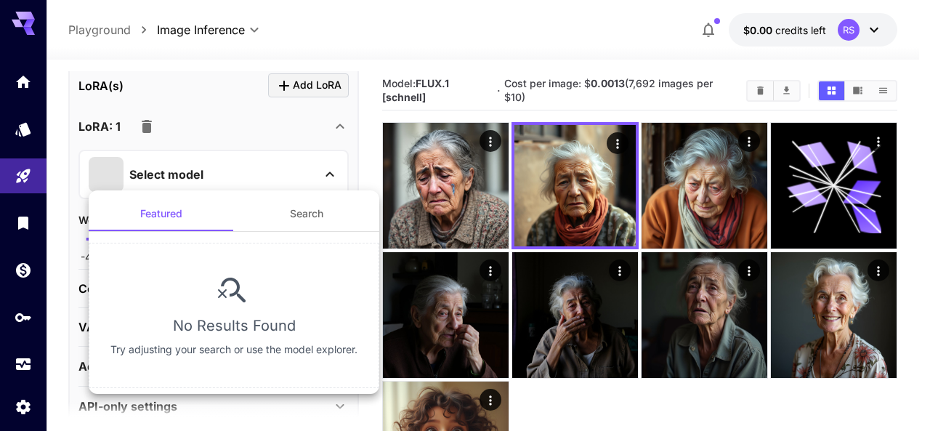
click at [295, 212] on button "Search" at bounding box center [306, 213] width 145 height 35
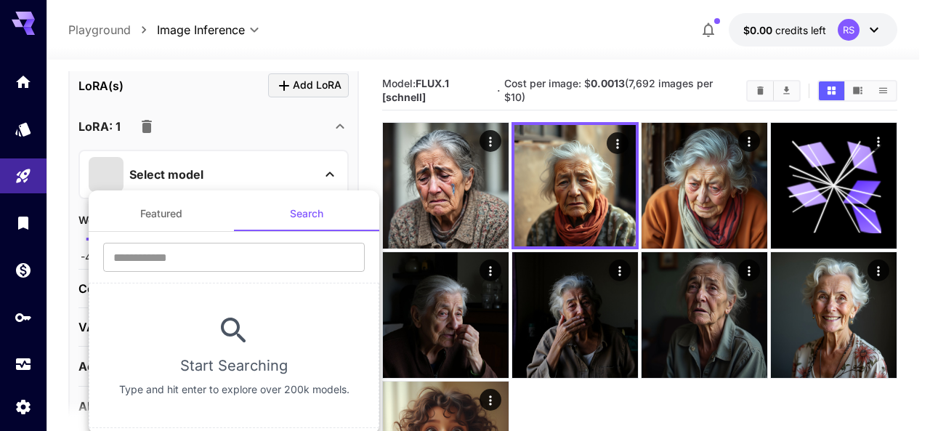
click at [191, 217] on button "Featured" at bounding box center [161, 213] width 145 height 35
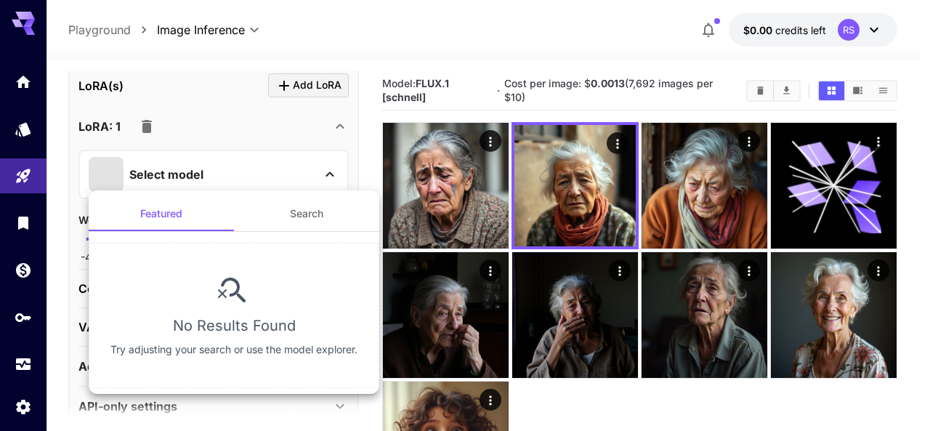
click at [226, 130] on div at bounding box center [465, 215] width 930 height 431
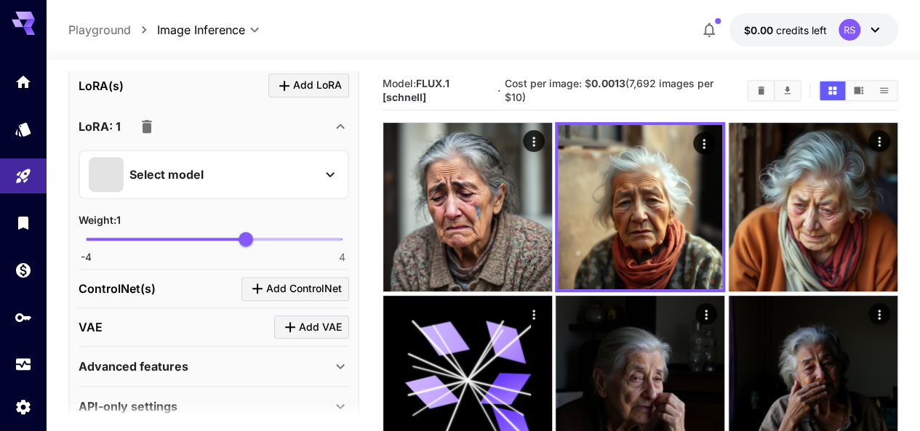
click at [330, 174] on icon at bounding box center [330, 174] width 8 height 5
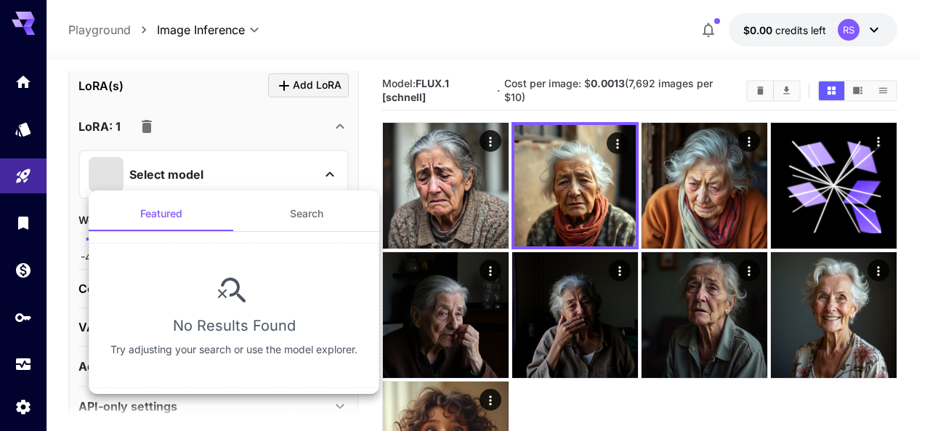
click at [330, 174] on div at bounding box center [465, 215] width 930 height 431
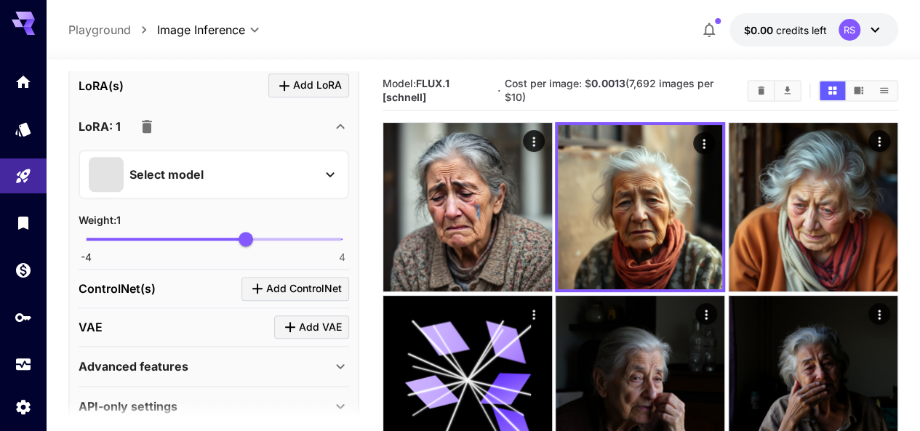
click at [339, 124] on icon at bounding box center [339, 126] width 17 height 17
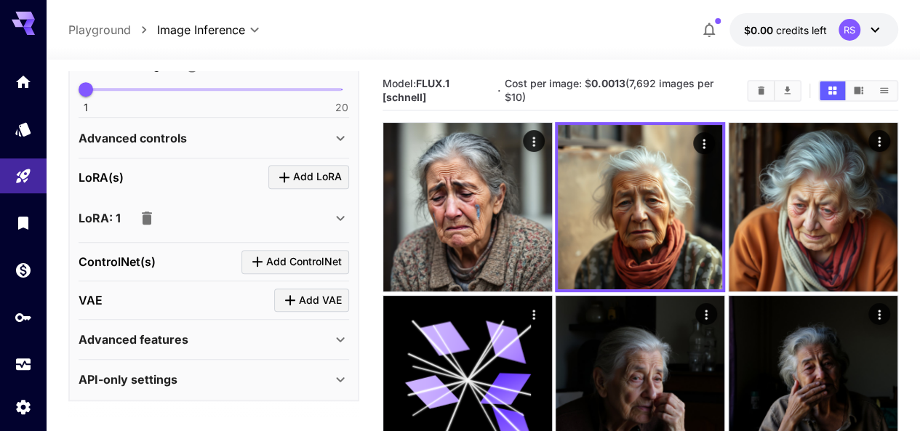
scroll to position [486, 0]
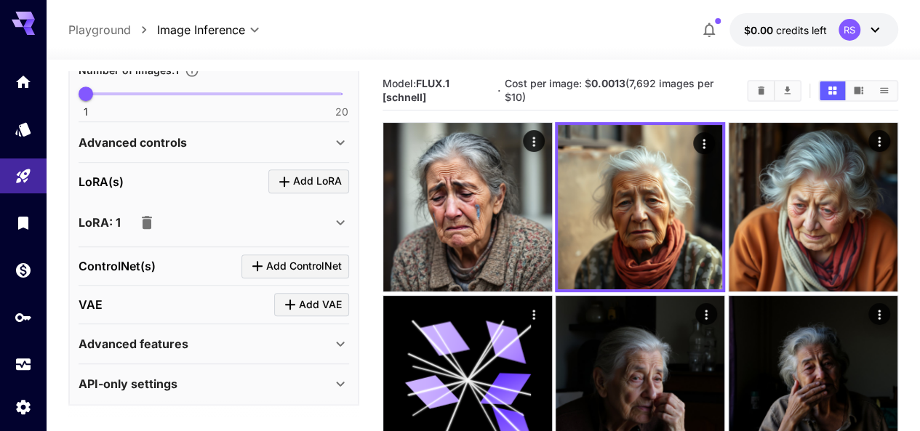
click at [145, 220] on icon "button" at bounding box center [147, 222] width 10 height 13
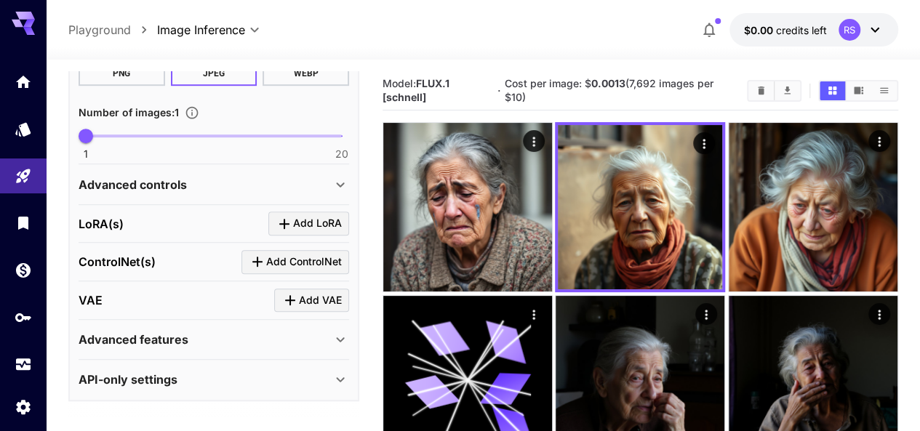
scroll to position [439, 0]
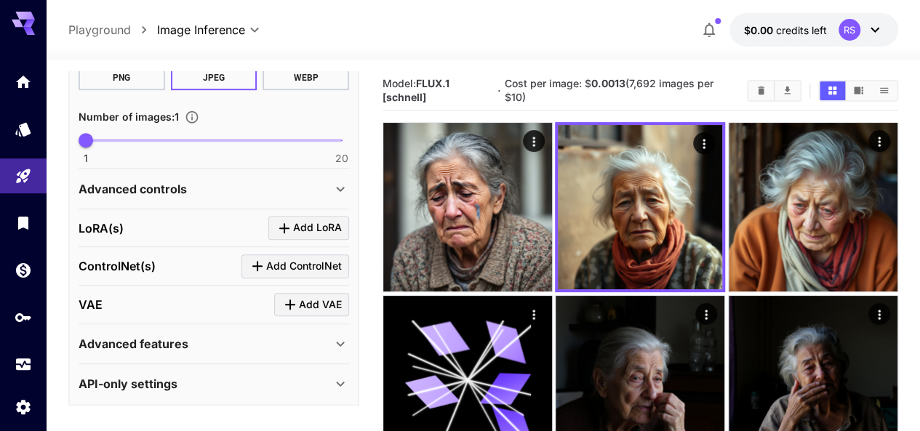
click at [313, 228] on span "Add LoRA" at bounding box center [317, 228] width 49 height 18
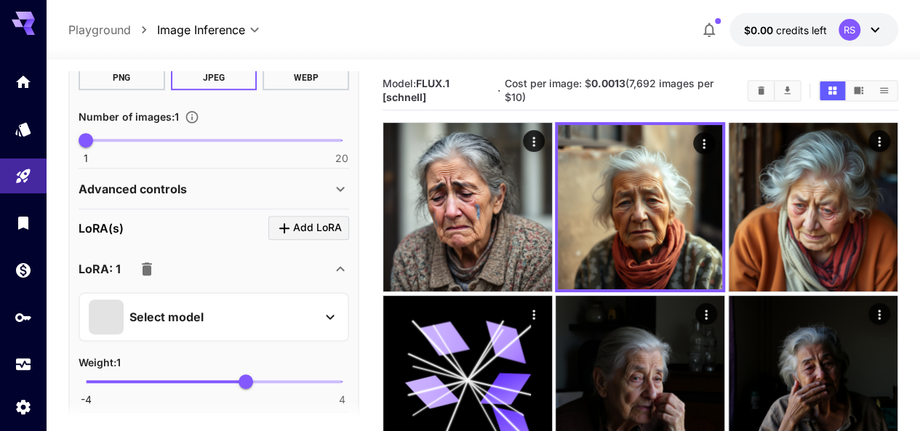
scroll to position [584, 0]
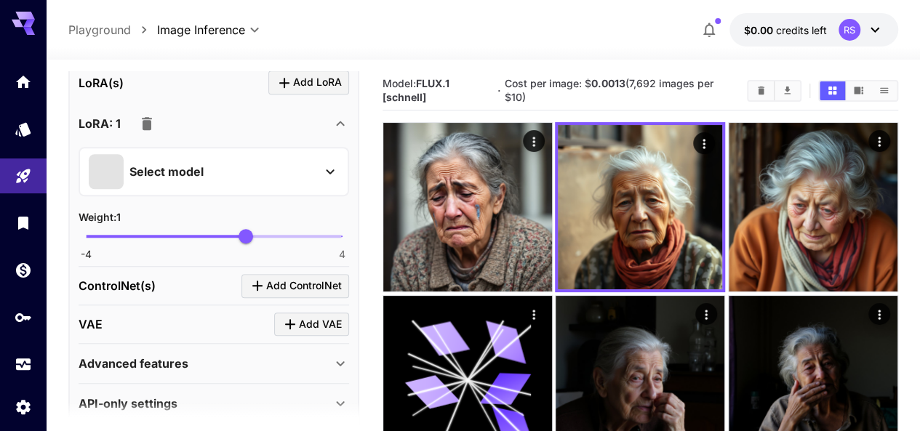
click at [114, 179] on span at bounding box center [106, 171] width 35 height 35
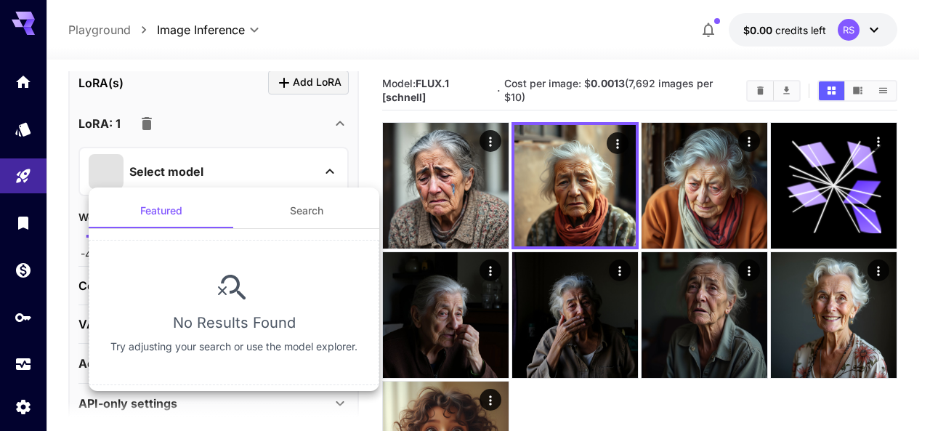
drag, startPoint x: 272, startPoint y: 133, endPoint x: 282, endPoint y: 127, distance: 11.7
click at [272, 134] on div at bounding box center [465, 215] width 930 height 431
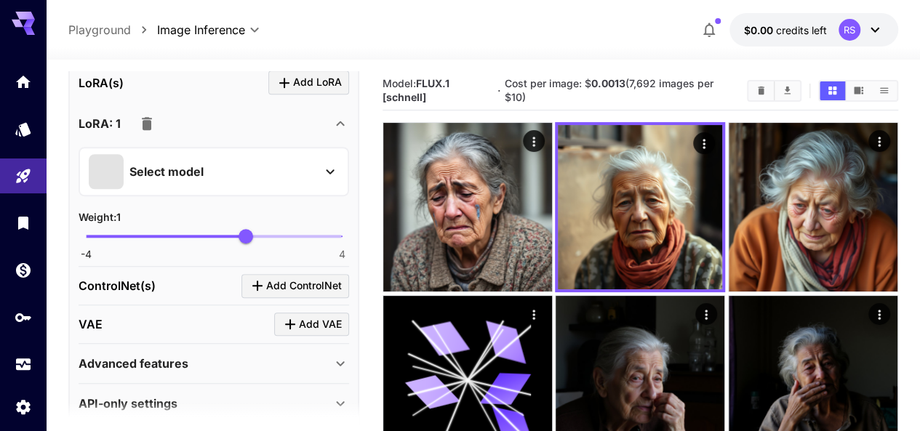
click at [337, 120] on icon at bounding box center [339, 123] width 17 height 17
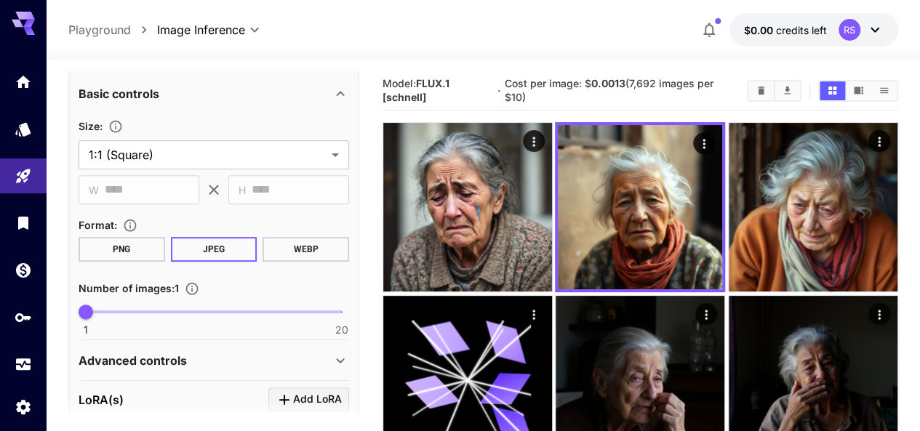
scroll to position [122, 0]
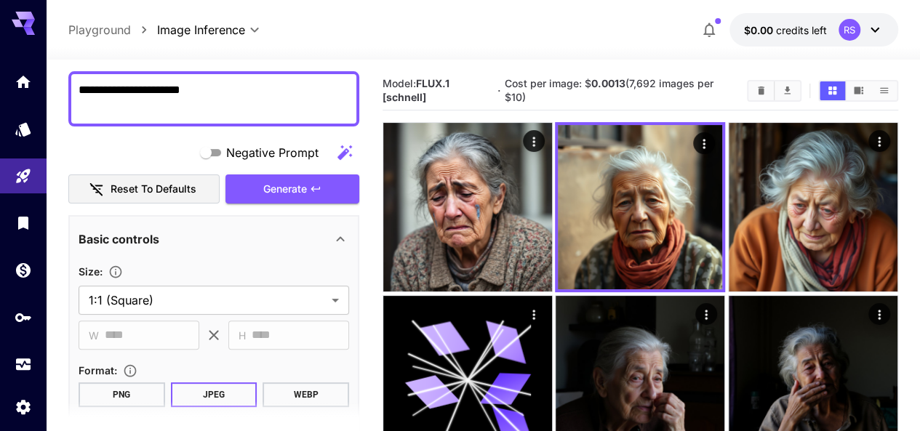
click at [150, 240] on p "Basic controls" at bounding box center [119, 238] width 81 height 17
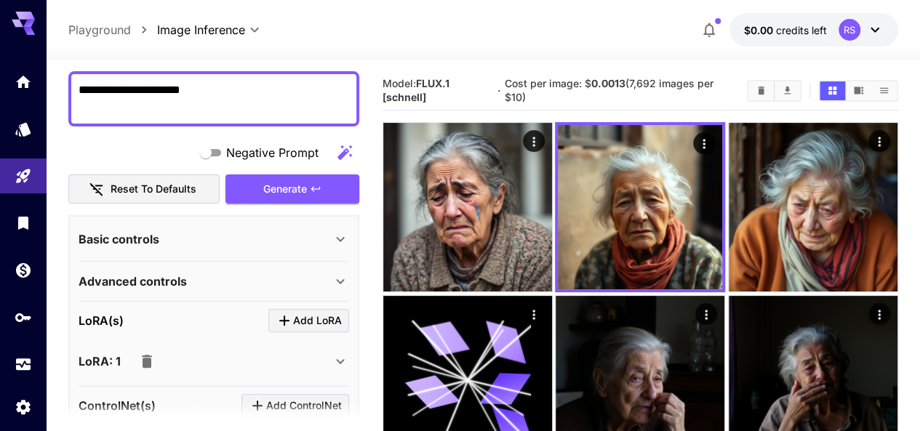
scroll to position [262, 0]
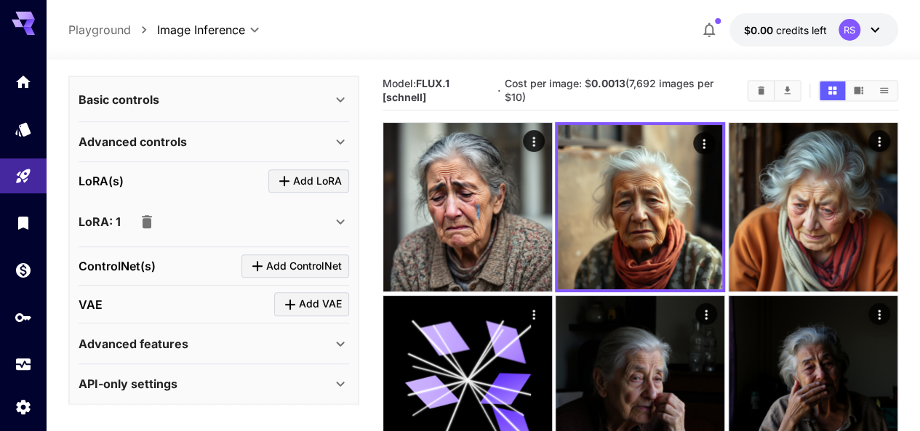
click at [151, 222] on icon "button" at bounding box center [146, 221] width 17 height 17
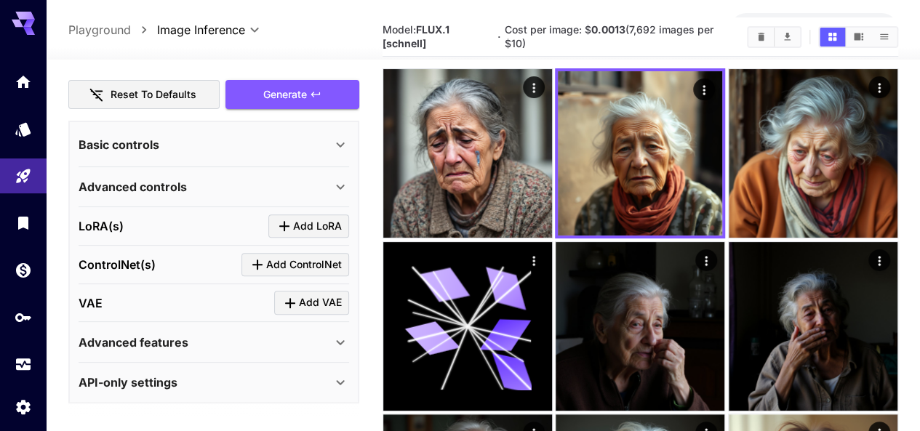
scroll to position [120, 0]
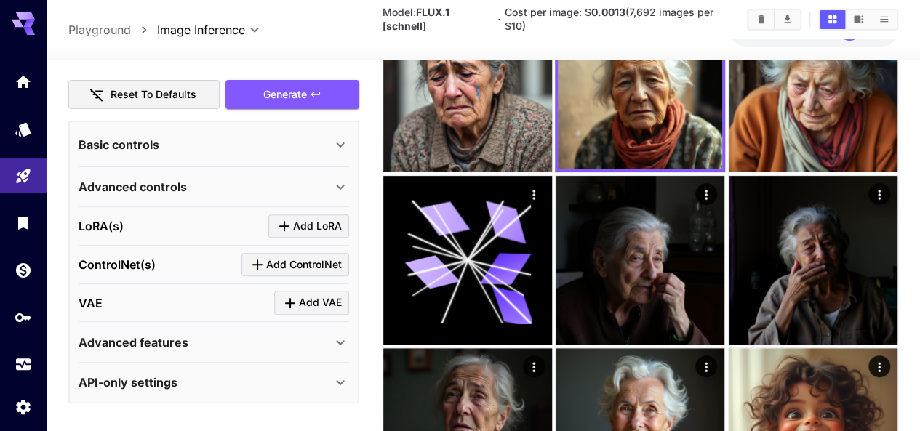
click at [164, 334] on p "Advanced features" at bounding box center [134, 342] width 110 height 17
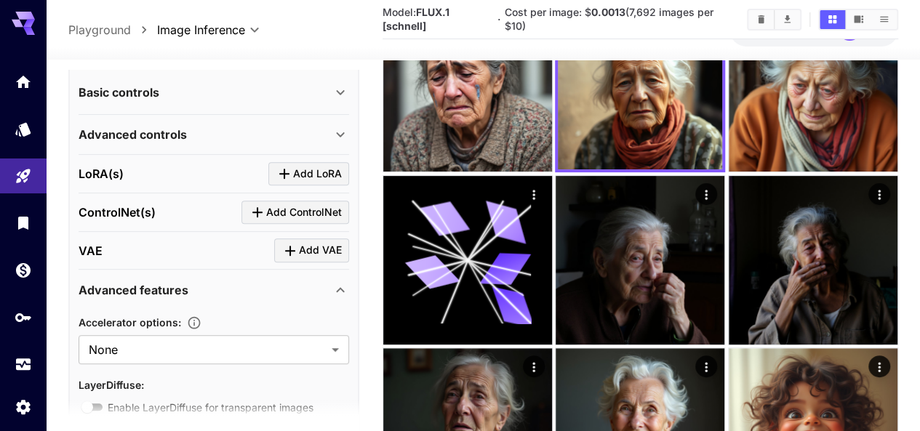
scroll to position [336, 0]
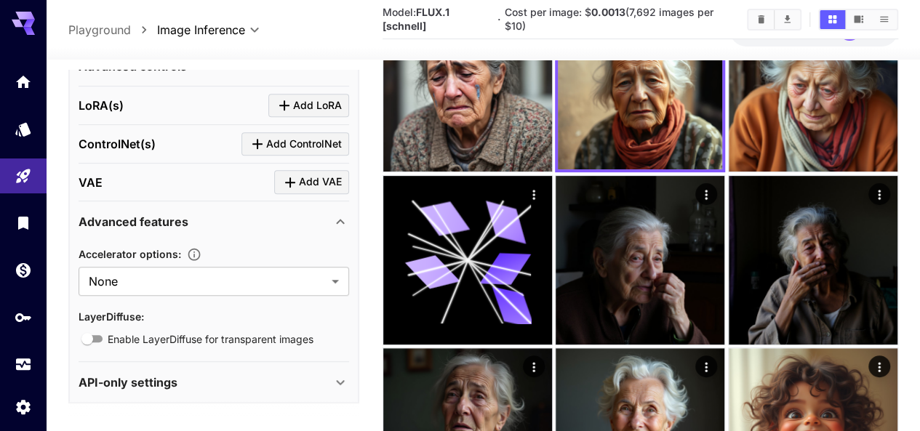
click at [124, 374] on p "API-only settings" at bounding box center [128, 382] width 99 height 17
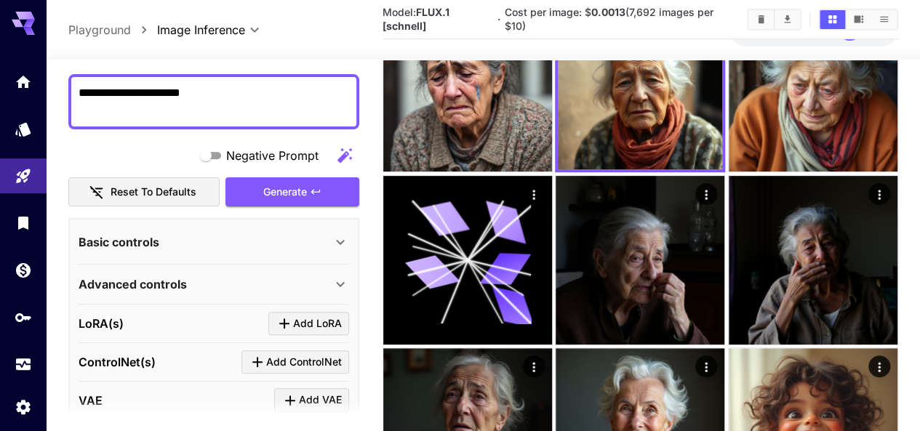
scroll to position [0, 0]
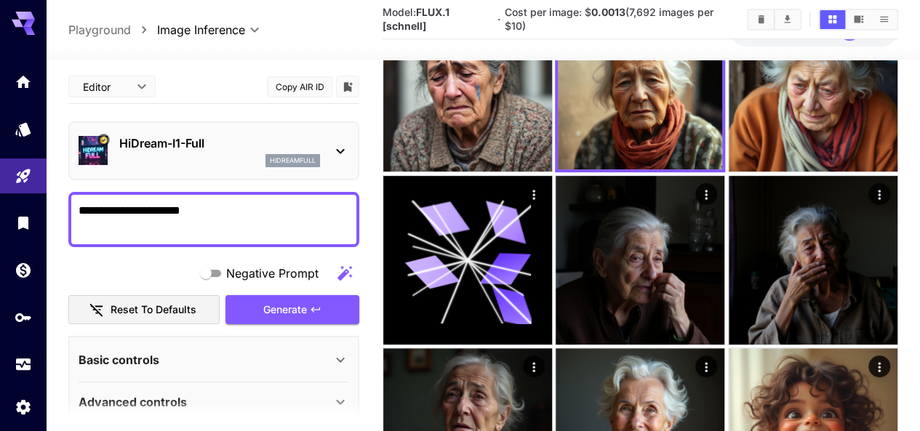
click at [192, 134] on p "HiDream-I1-Full" at bounding box center [219, 142] width 201 height 17
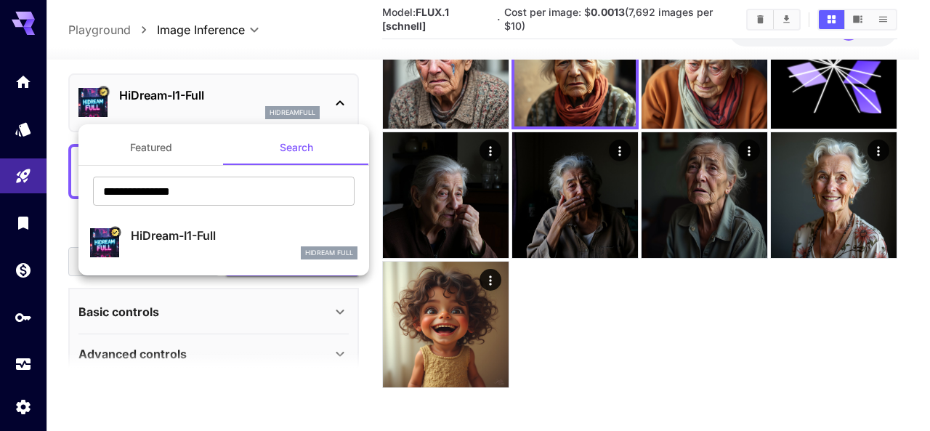
click at [149, 145] on button "Featured" at bounding box center [151, 147] width 145 height 35
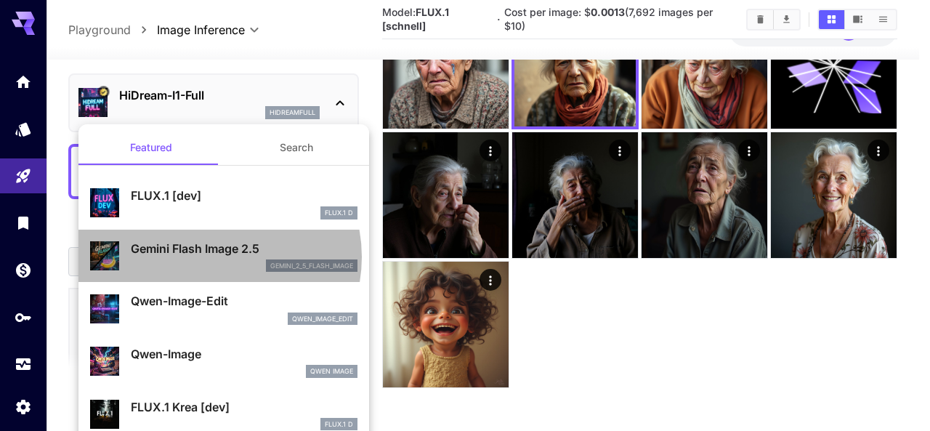
click at [209, 257] on p "Gemini Flash Image 2.5" at bounding box center [244, 248] width 227 height 17
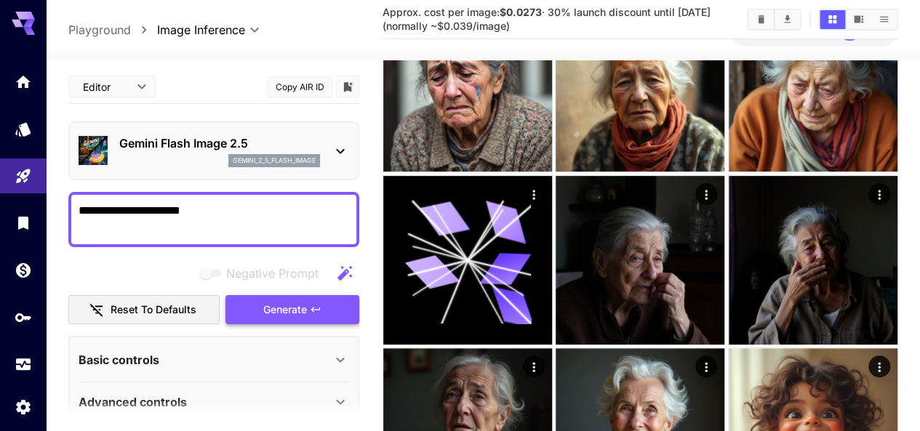
click at [268, 301] on span "Generate" at bounding box center [285, 310] width 44 height 18
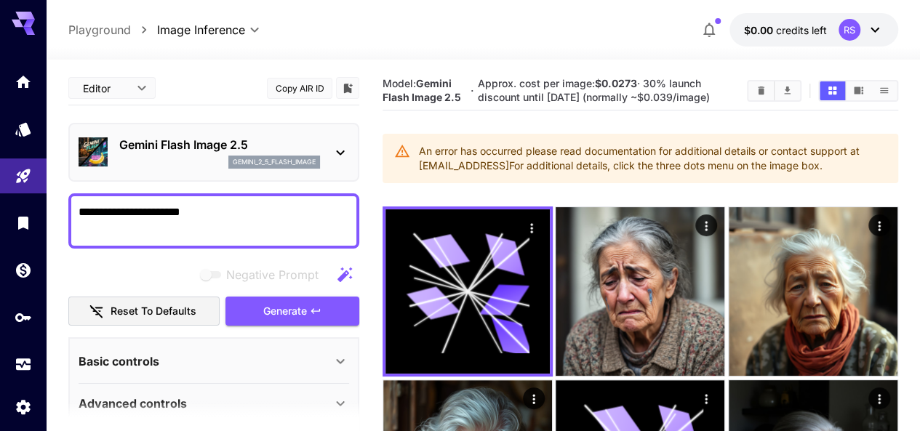
scroll to position [145, 0]
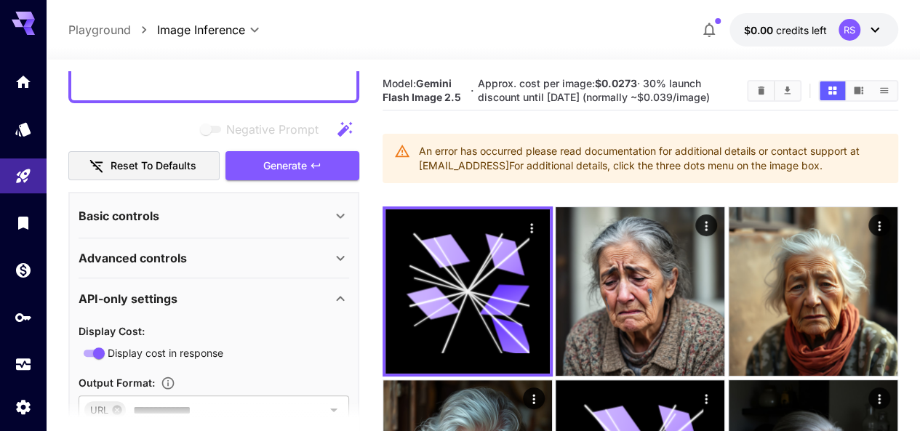
click at [153, 212] on p "Basic controls" at bounding box center [119, 215] width 81 height 17
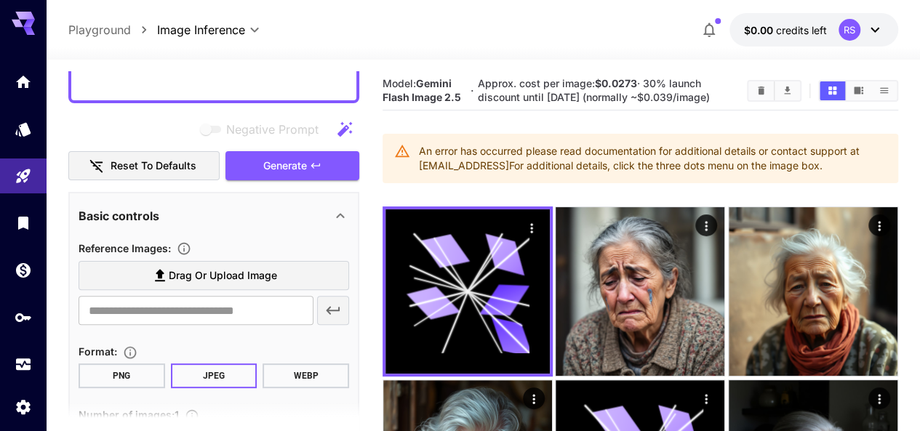
click at [145, 217] on p "Basic controls" at bounding box center [119, 215] width 81 height 17
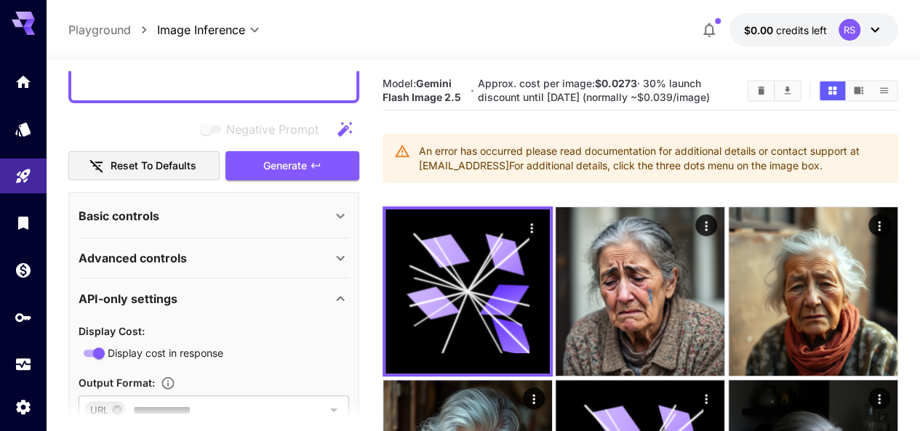
click at [148, 298] on p "API-only settings" at bounding box center [128, 298] width 99 height 17
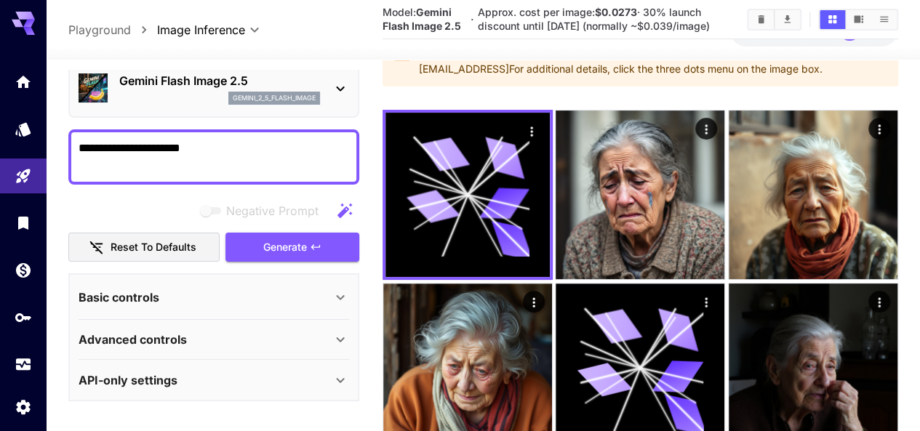
scroll to position [218, 0]
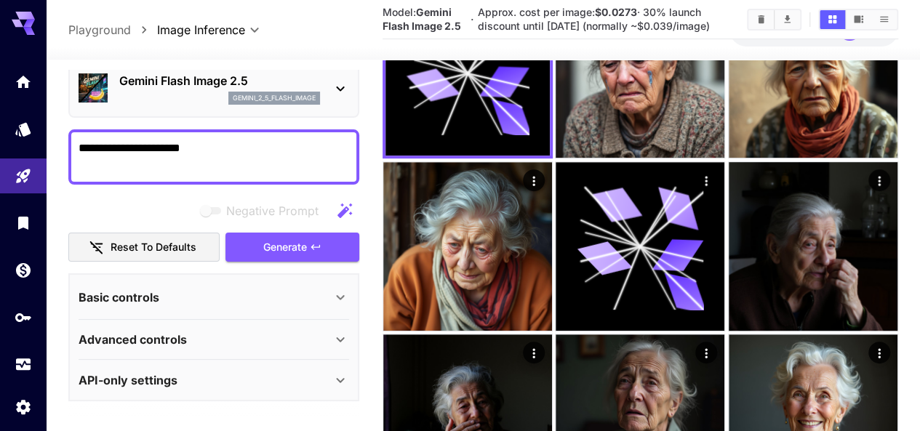
click at [142, 289] on p "Basic controls" at bounding box center [119, 297] width 81 height 17
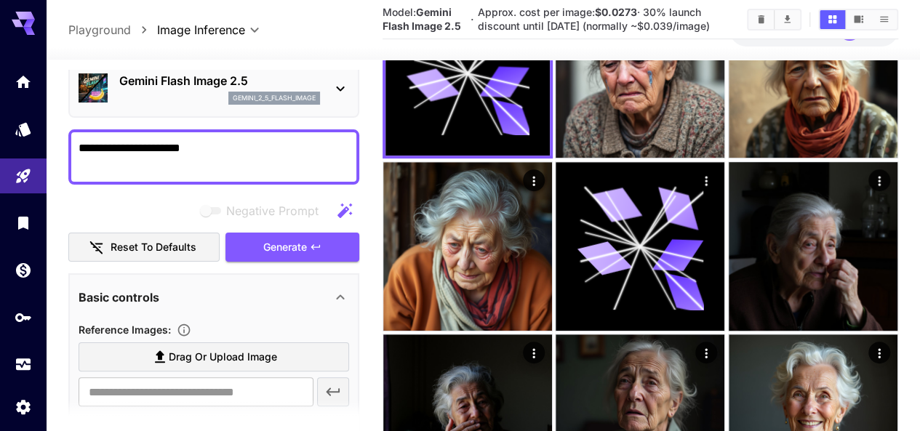
scroll to position [281, 0]
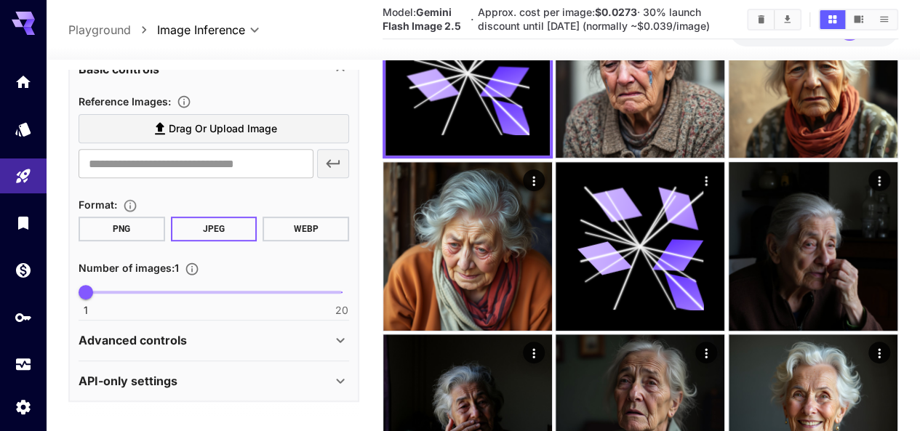
click at [162, 331] on p "Advanced controls" at bounding box center [133, 339] width 108 height 17
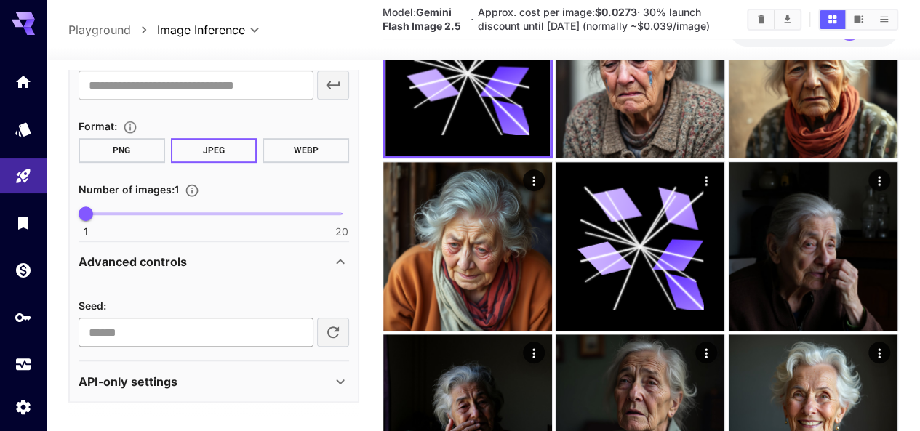
scroll to position [370, 0]
click at [154, 372] on p "API-only settings" at bounding box center [128, 380] width 99 height 17
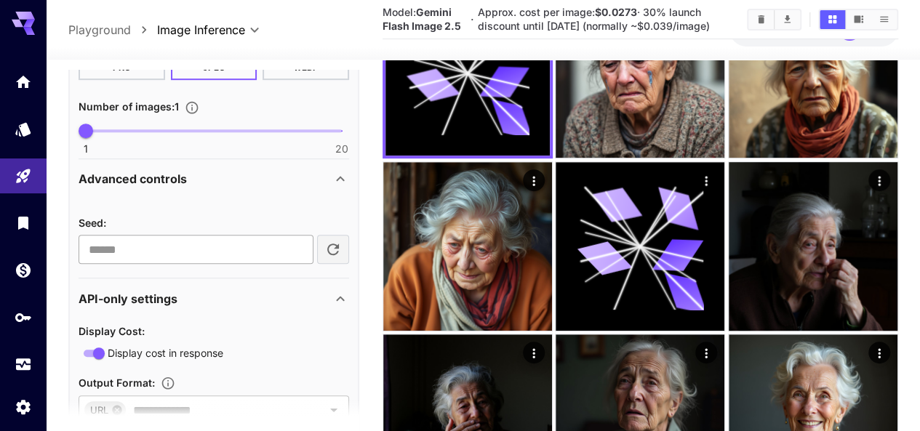
scroll to position [565, 0]
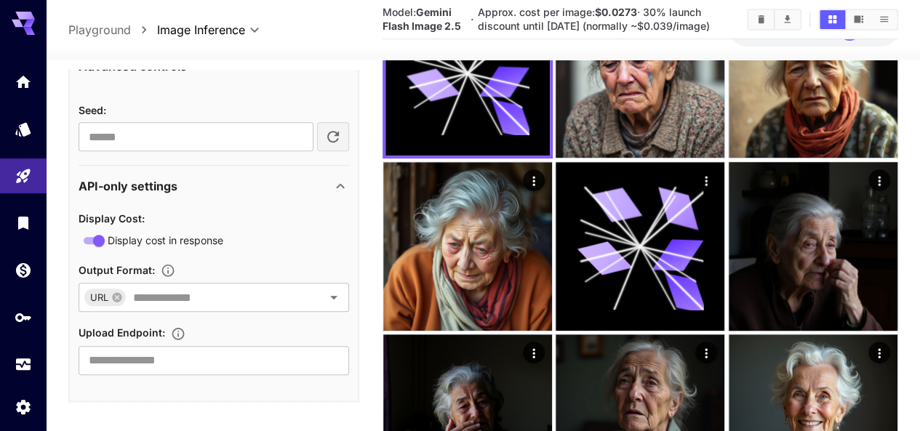
click at [140, 177] on p "API-only settings" at bounding box center [128, 185] width 99 height 17
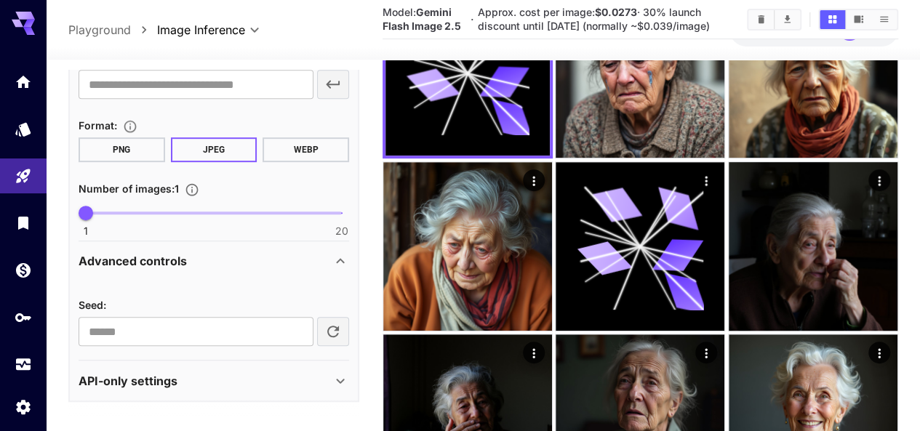
click at [138, 252] on p "Advanced controls" at bounding box center [133, 260] width 108 height 17
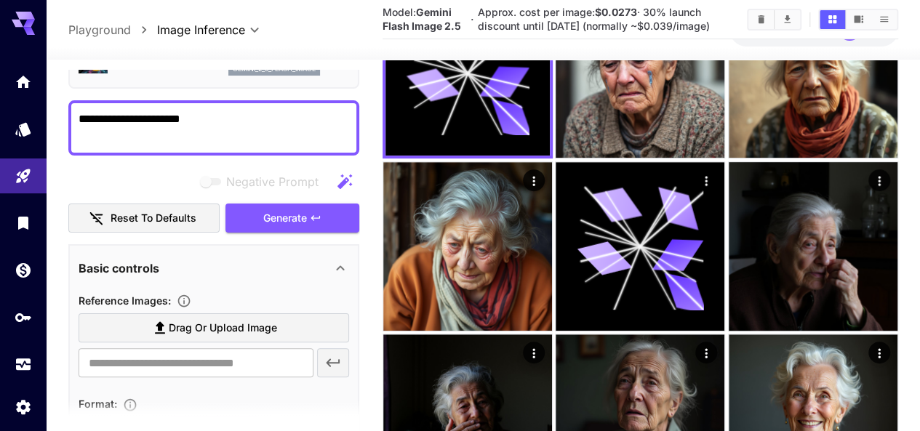
scroll to position [73, 0]
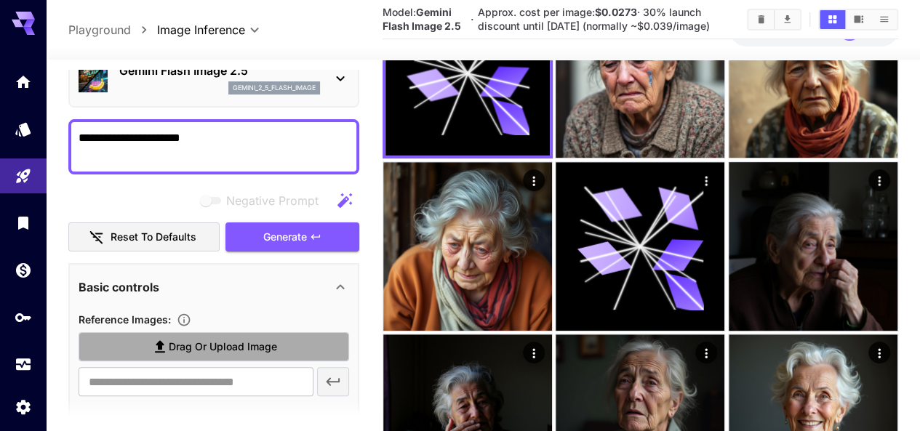
click at [252, 338] on span "Drag or upload image" at bounding box center [223, 347] width 108 height 18
click at [0, 0] on input "Drag or upload image" at bounding box center [0, 0] width 0 height 0
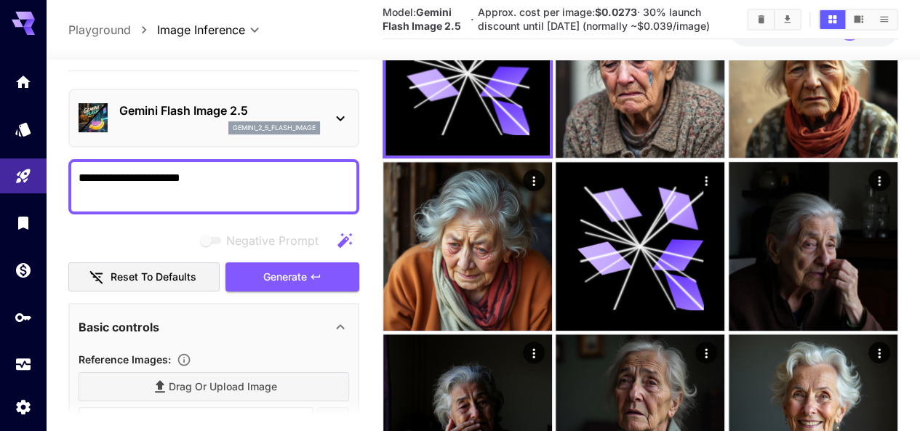
scroll to position [0, 0]
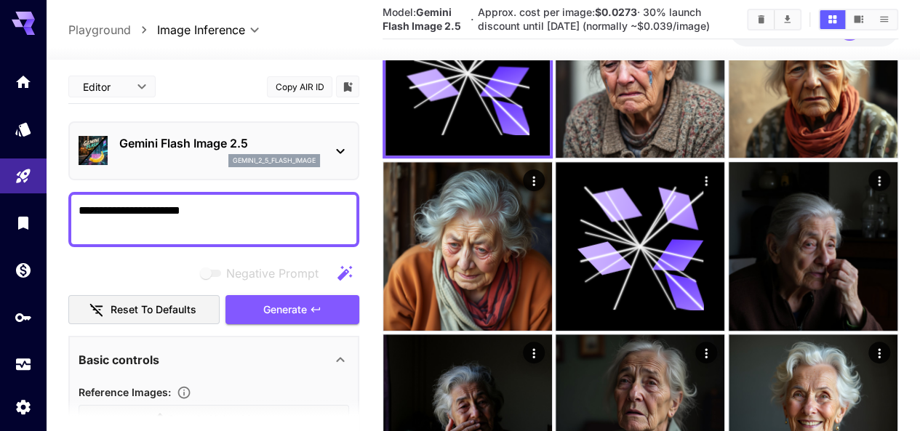
type input "**********"
click at [295, 301] on span "Generate" at bounding box center [285, 310] width 44 height 18
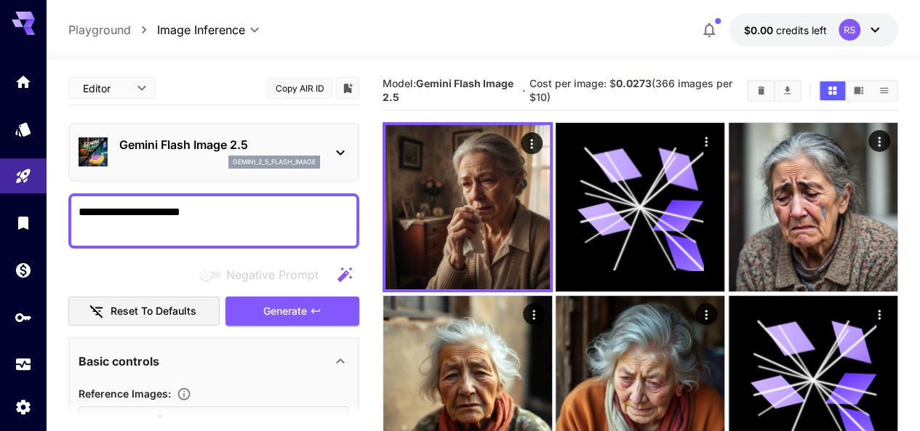
click at [222, 154] on div "Gemini Flash Image 2.5 gemini_2_5_flash_image" at bounding box center [219, 152] width 201 height 33
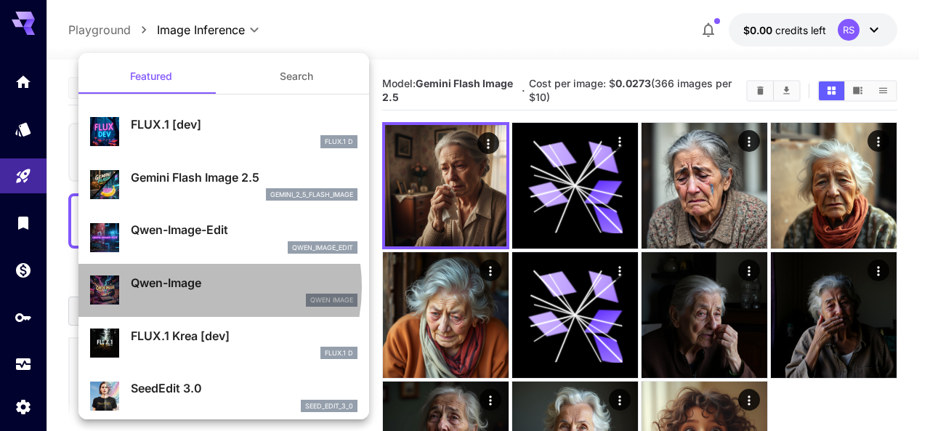
click at [185, 287] on p "Qwen-Image" at bounding box center [244, 282] width 227 height 17
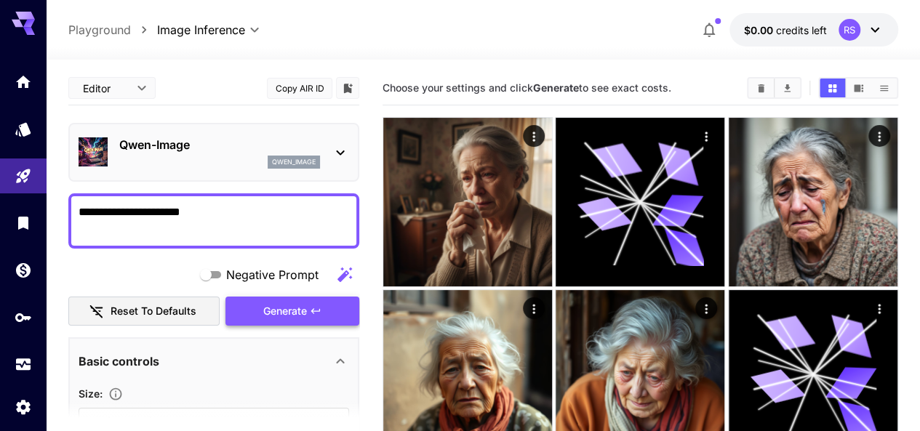
click at [260, 315] on button "Generate" at bounding box center [292, 312] width 134 height 30
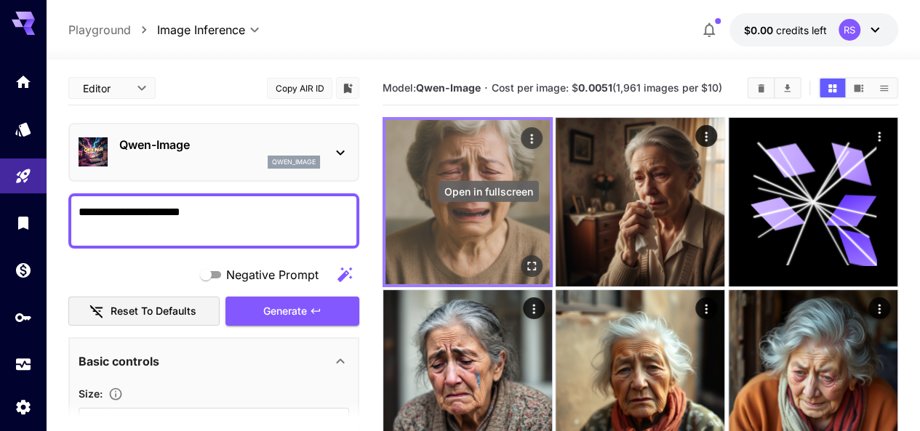
click at [524, 259] on icon "Open in fullscreen" at bounding box center [531, 266] width 15 height 15
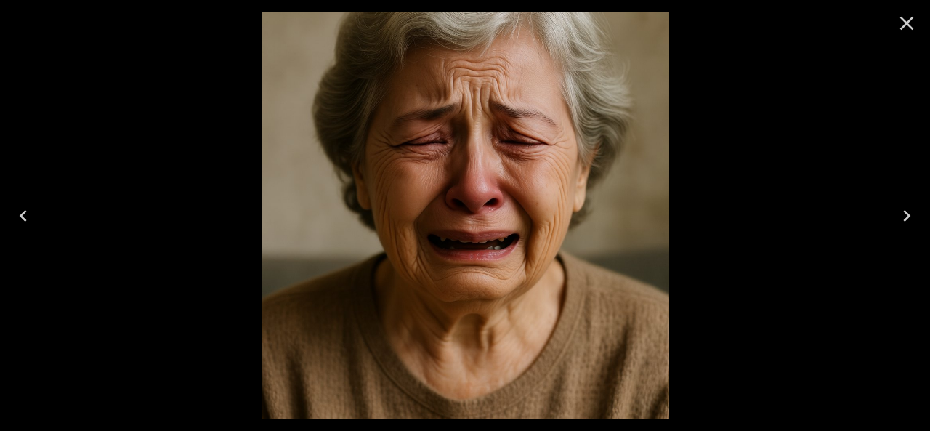
click at [918, 23] on icon "Close" at bounding box center [907, 23] width 23 height 23
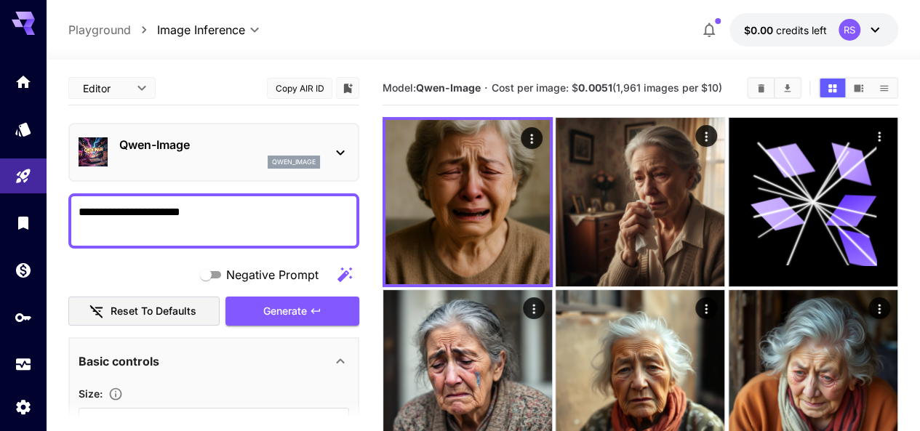
click at [712, 89] on span "Cost per image: $ 0.0051 (1,961 images per $10)" at bounding box center [606, 87] width 230 height 12
click at [711, 36] on icon "button" at bounding box center [708, 29] width 17 height 17
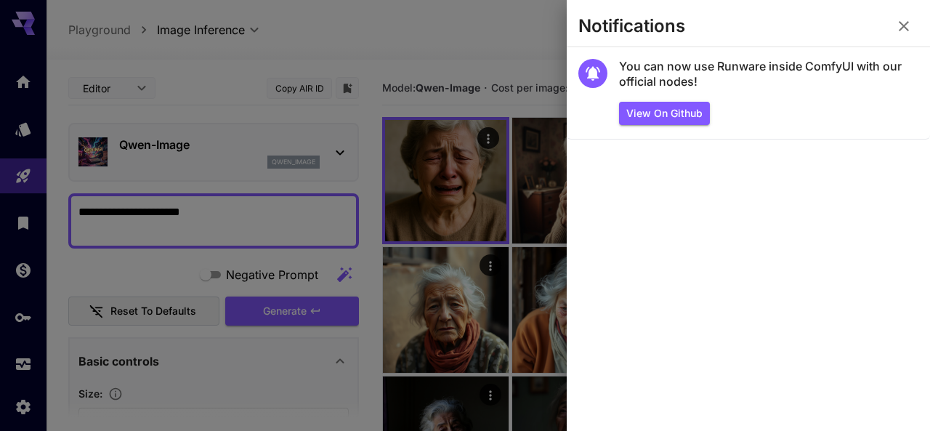
click at [542, 60] on div at bounding box center [465, 215] width 930 height 431
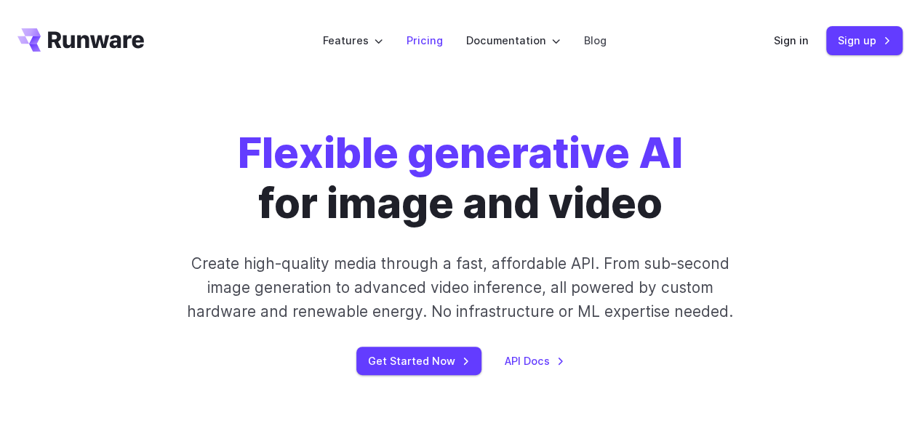
click at [438, 41] on link "Pricing" at bounding box center [424, 40] width 36 height 17
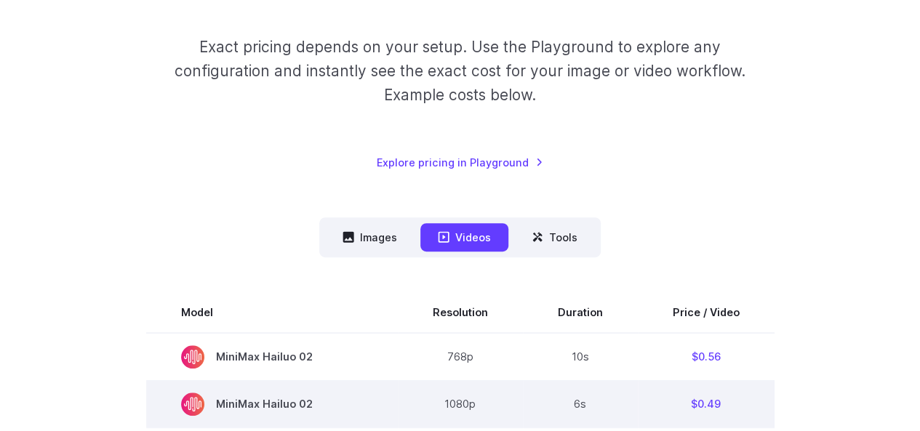
scroll to position [363, 0]
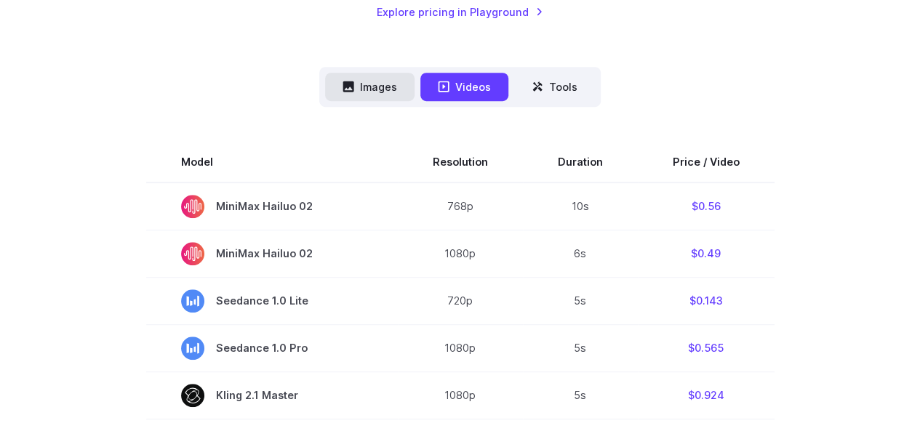
click at [380, 82] on button "Images" at bounding box center [369, 87] width 89 height 28
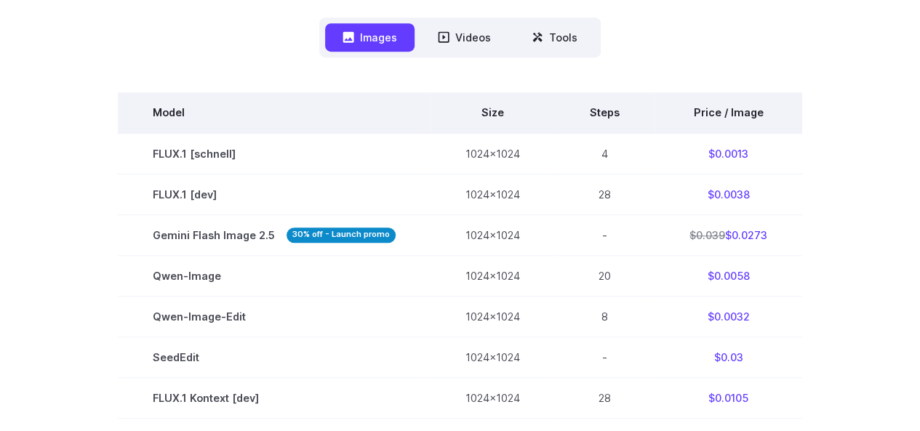
scroll to position [436, 0]
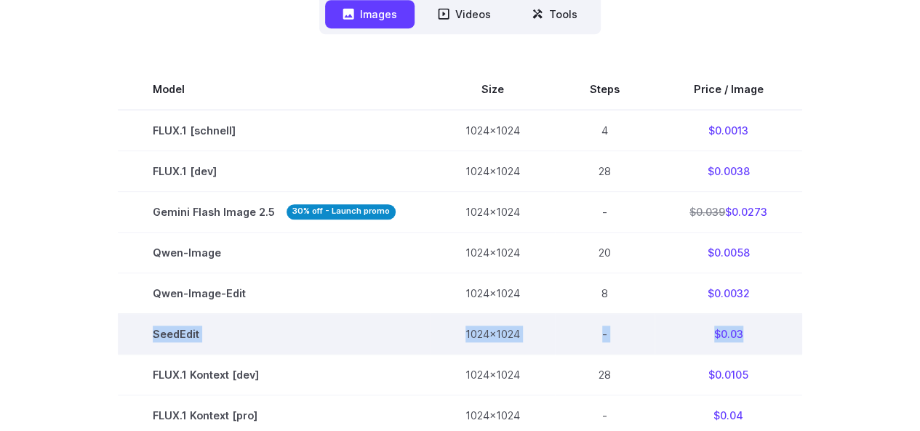
drag, startPoint x: 153, startPoint y: 339, endPoint x: 770, endPoint y: 338, distance: 617.2
click at [770, 338] on tr "SeedEdit 1024x1024 - $0.03" at bounding box center [460, 333] width 684 height 41
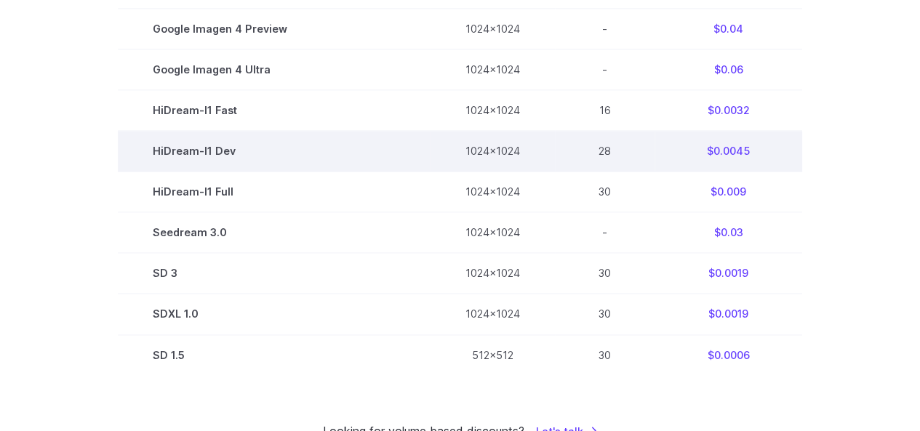
scroll to position [1090, 0]
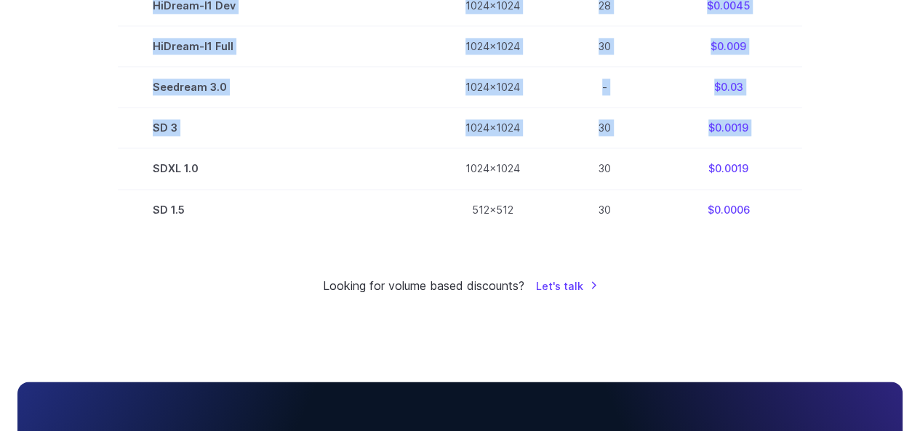
drag, startPoint x: 154, startPoint y: 171, endPoint x: 814, endPoint y: 177, distance: 660.1
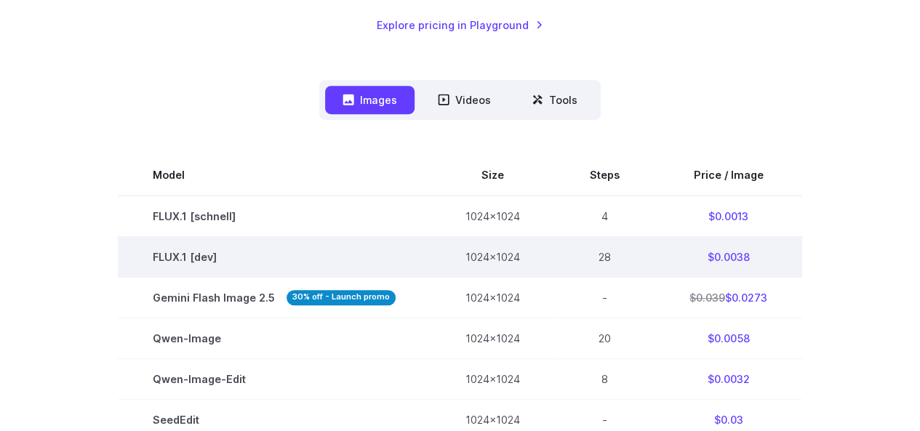
scroll to position [436, 0]
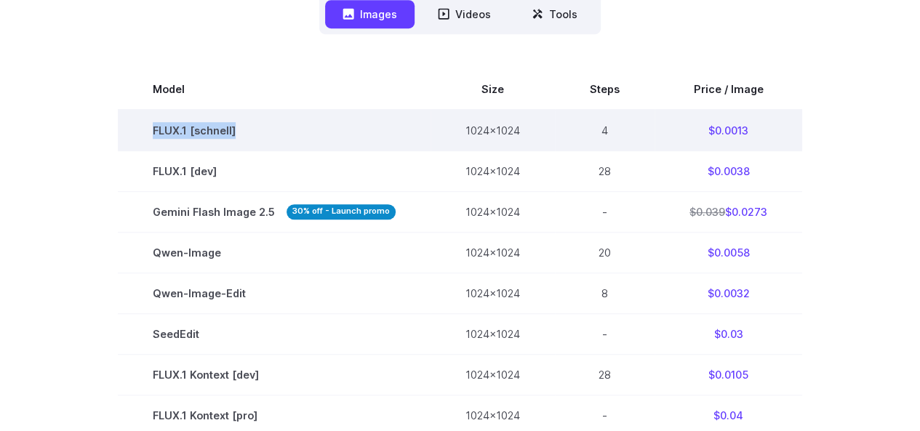
drag, startPoint x: 154, startPoint y: 135, endPoint x: 273, endPoint y: 130, distance: 119.3
click at [273, 130] on td "FLUX.1 [schnell]" at bounding box center [274, 130] width 313 height 41
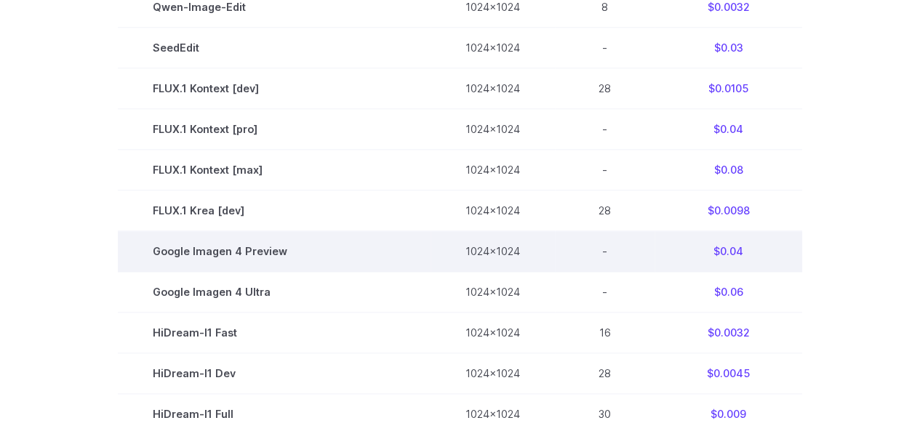
scroll to position [727, 0]
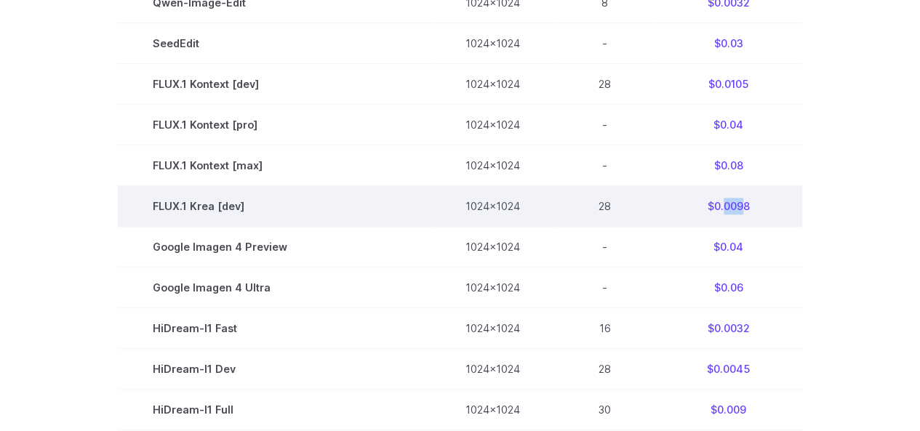
drag, startPoint x: 722, startPoint y: 210, endPoint x: 739, endPoint y: 209, distance: 17.5
click at [739, 209] on td "$0.0098" at bounding box center [728, 206] width 148 height 41
click at [741, 211] on td "$0.0098" at bounding box center [728, 206] width 148 height 41
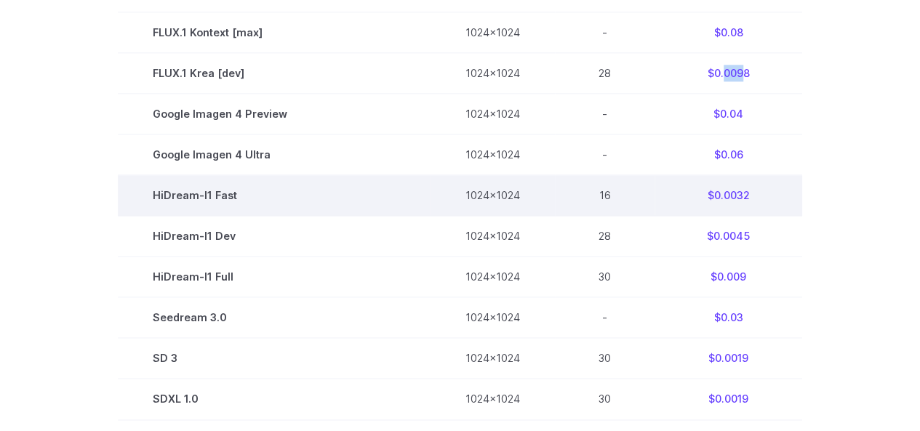
scroll to position [872, 0]
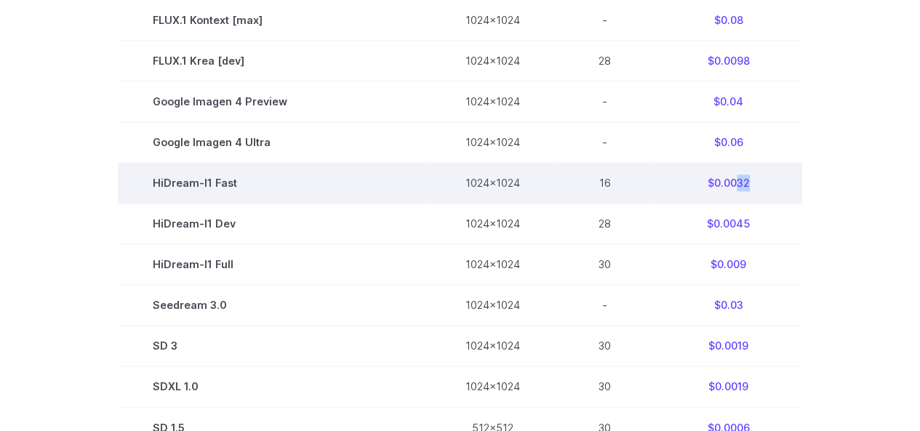
drag, startPoint x: 731, startPoint y: 188, endPoint x: 743, endPoint y: 190, distance: 12.5
click at [743, 190] on td "$0.0032" at bounding box center [728, 183] width 148 height 41
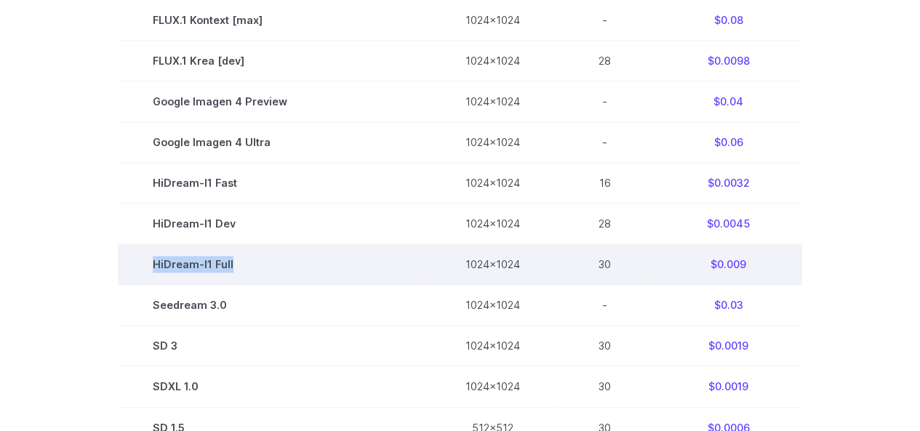
drag, startPoint x: 154, startPoint y: 268, endPoint x: 266, endPoint y: 270, distance: 112.0
click at [266, 270] on td "HiDream-I1 Full" at bounding box center [274, 264] width 313 height 41
copy td "HiDream-I1 Full"
